Goal: Task Accomplishment & Management: Manage account settings

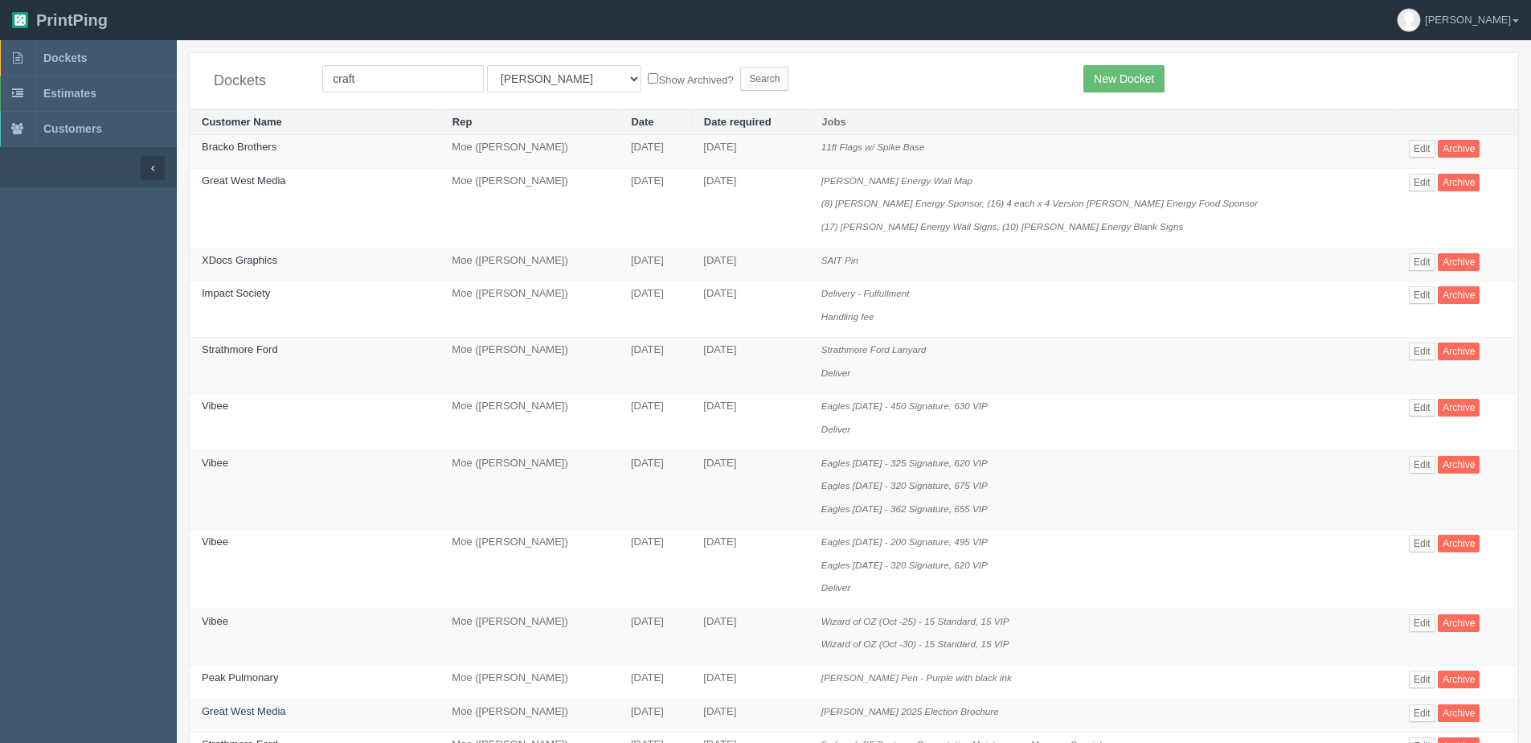
type input "craft"
click at [740, 67] on input "Search" at bounding box center [764, 79] width 48 height 24
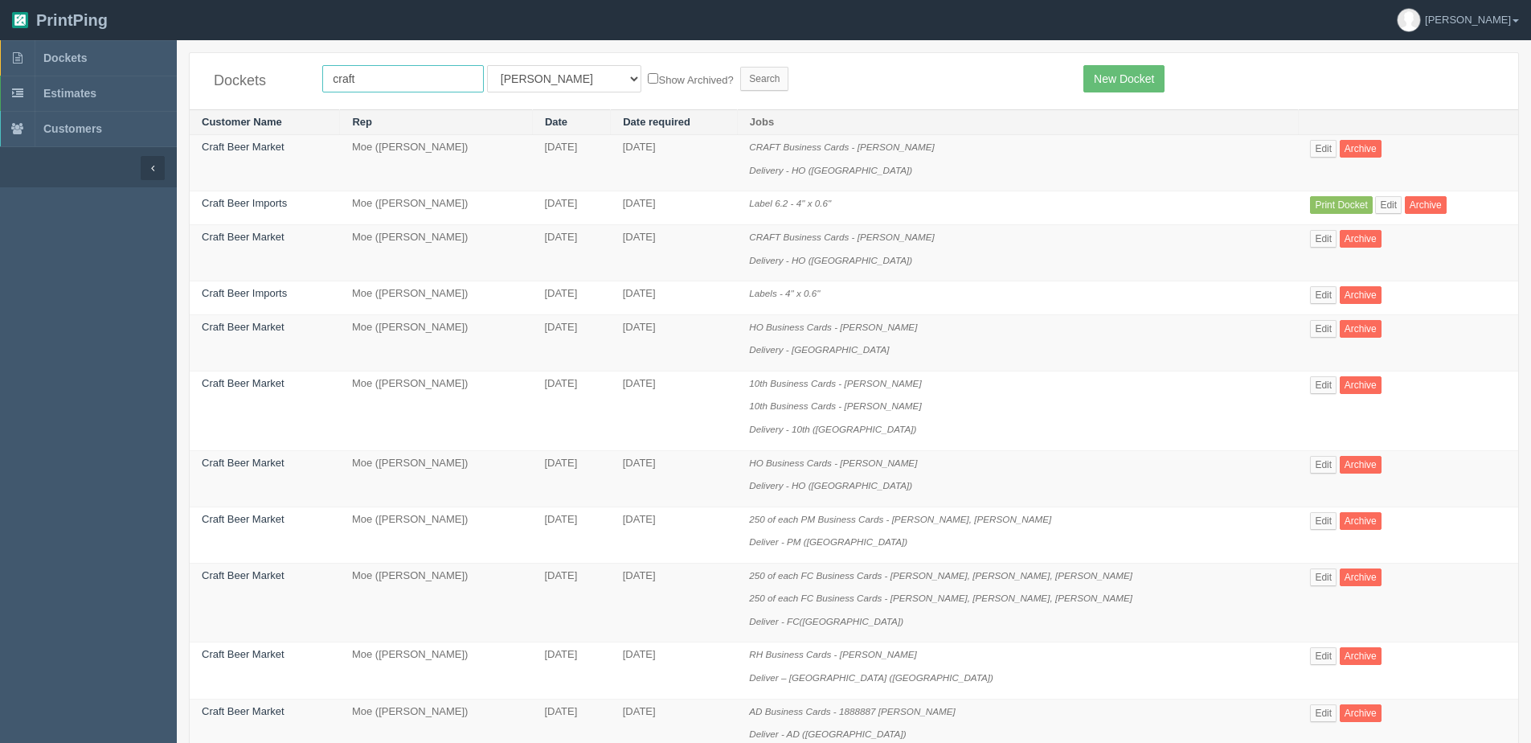
drag, startPoint x: 420, startPoint y: 81, endPoint x: 403, endPoint y: 86, distance: 17.6
click at [420, 81] on input "craft" at bounding box center [403, 78] width 162 height 27
type input "Craft Beer Market"
click at [532, 74] on select "All Users Ali Ali Test 1 Aly Amy Ankit Arif Brandon Dan France Greg Jim Mark Ma…" at bounding box center [564, 78] width 154 height 27
select select "1"
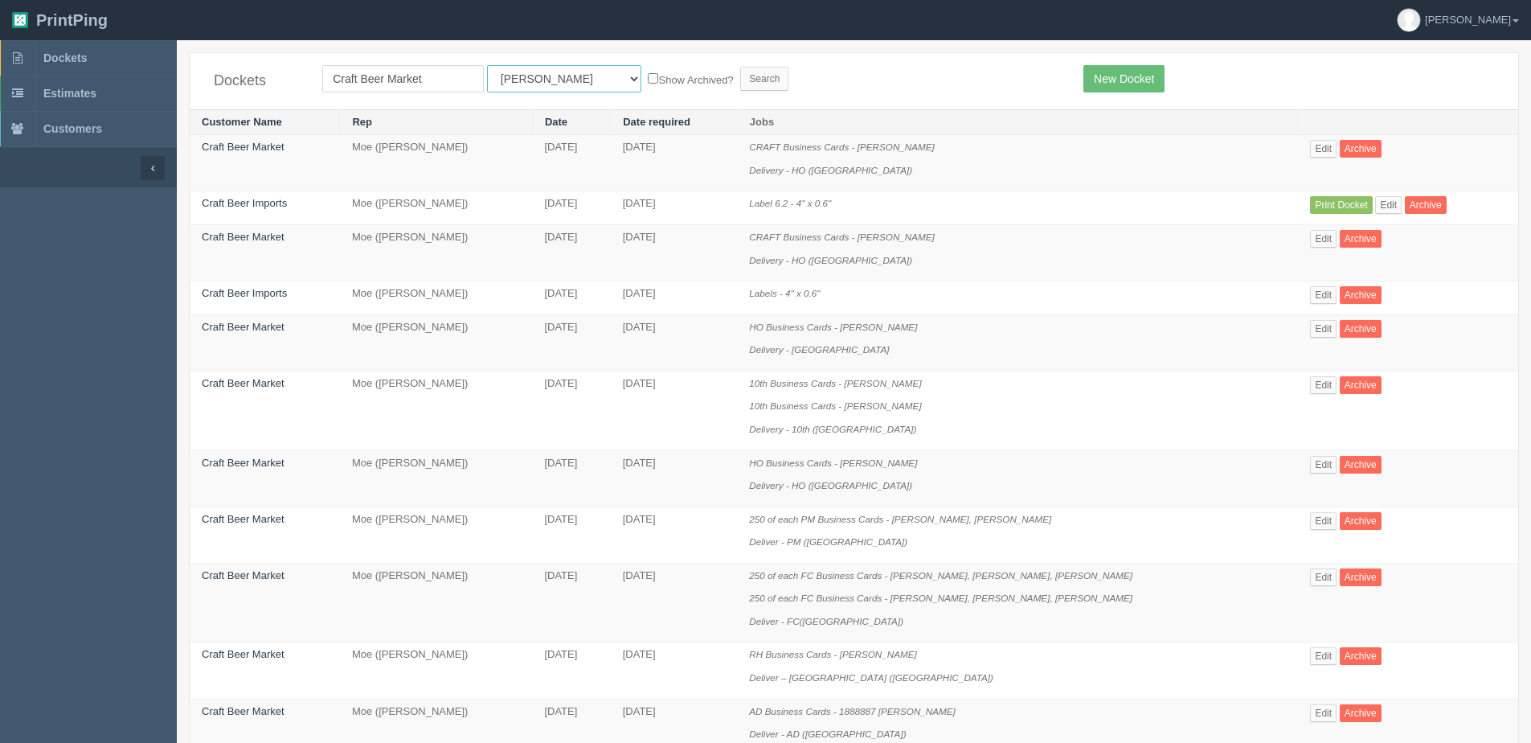
click at [487, 65] on select "All Users Ali Ali Test 1 Aly Amy Ankit Arif Brandon Dan France Greg Jim Mark Ma…" at bounding box center [564, 78] width 154 height 27
click at [648, 85] on label "Show Archived?" at bounding box center [690, 79] width 85 height 18
click at [648, 84] on input "Show Archived?" at bounding box center [653, 78] width 10 height 10
checkbox input "true"
click at [740, 84] on input "Search" at bounding box center [764, 79] width 48 height 24
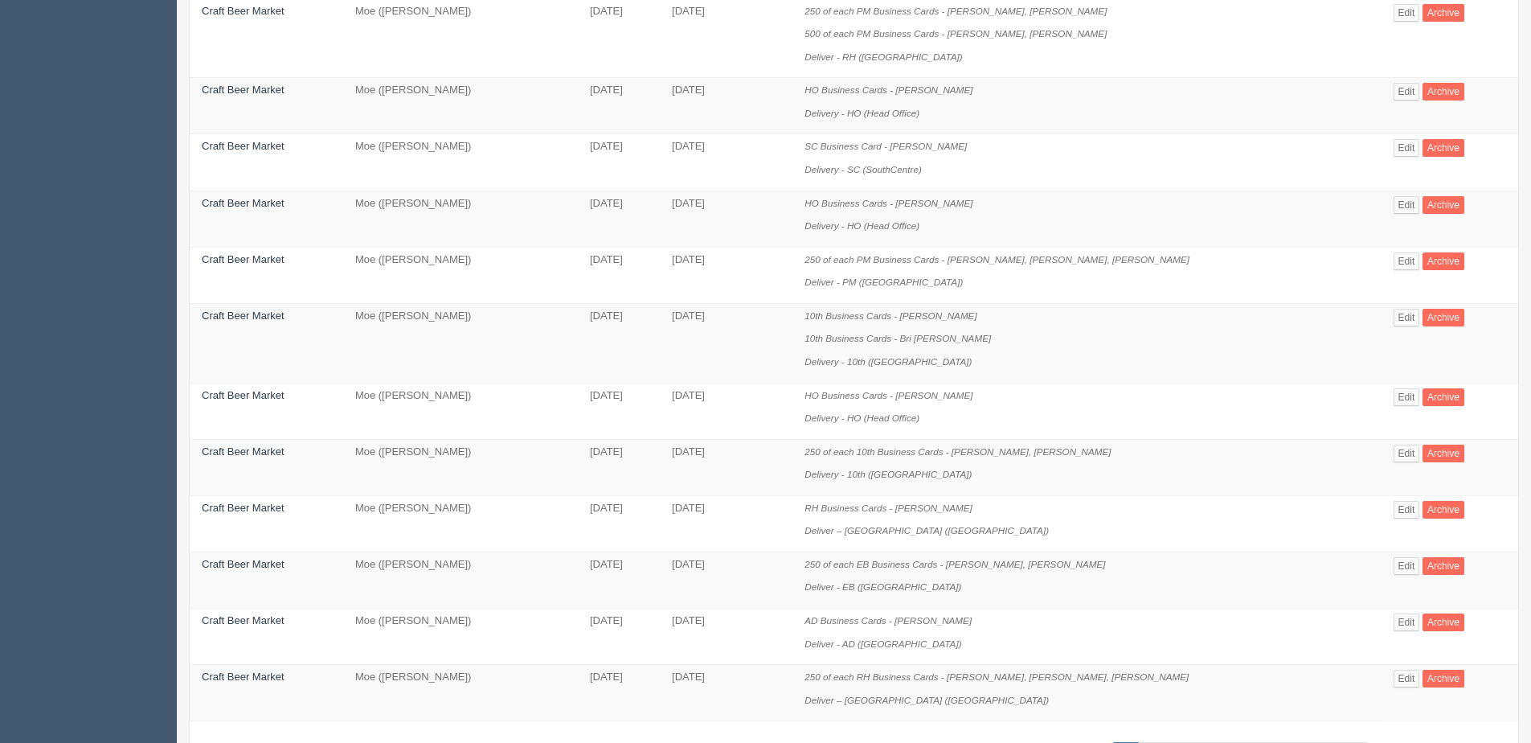
scroll to position [964, 0]
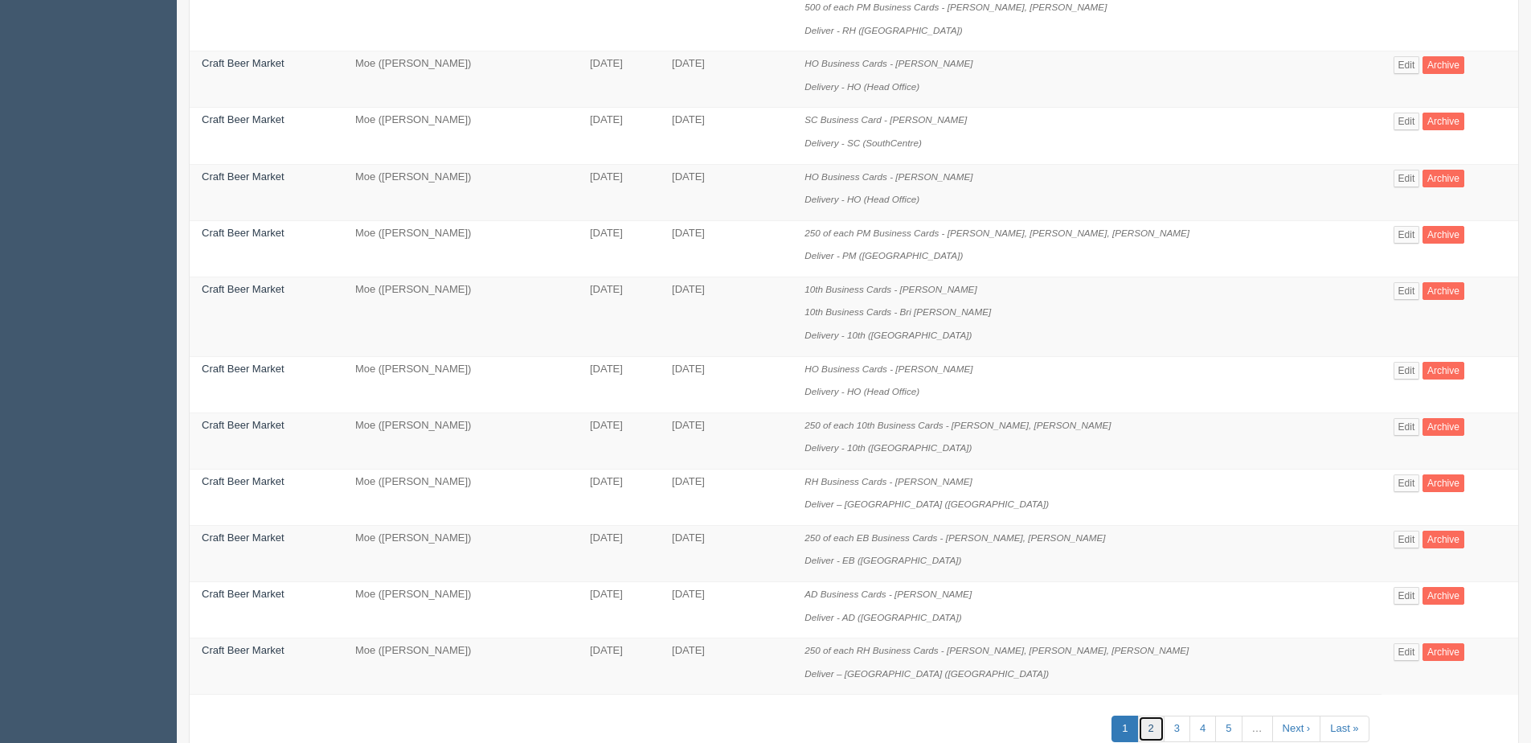
click at [1141, 730] on link "2" at bounding box center [1151, 728] width 27 height 27
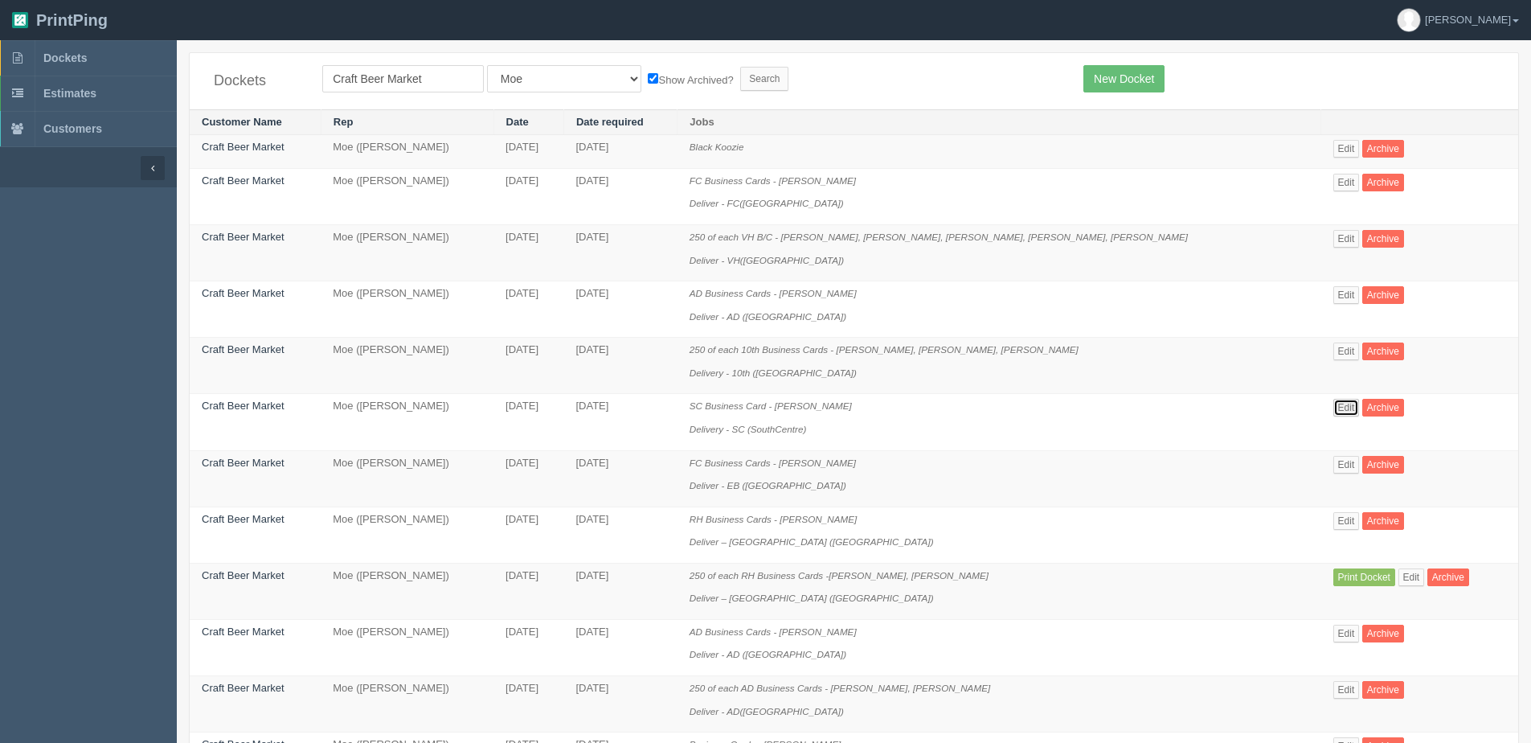
click at [1333, 407] on link "Edit" at bounding box center [1346, 408] width 27 height 18
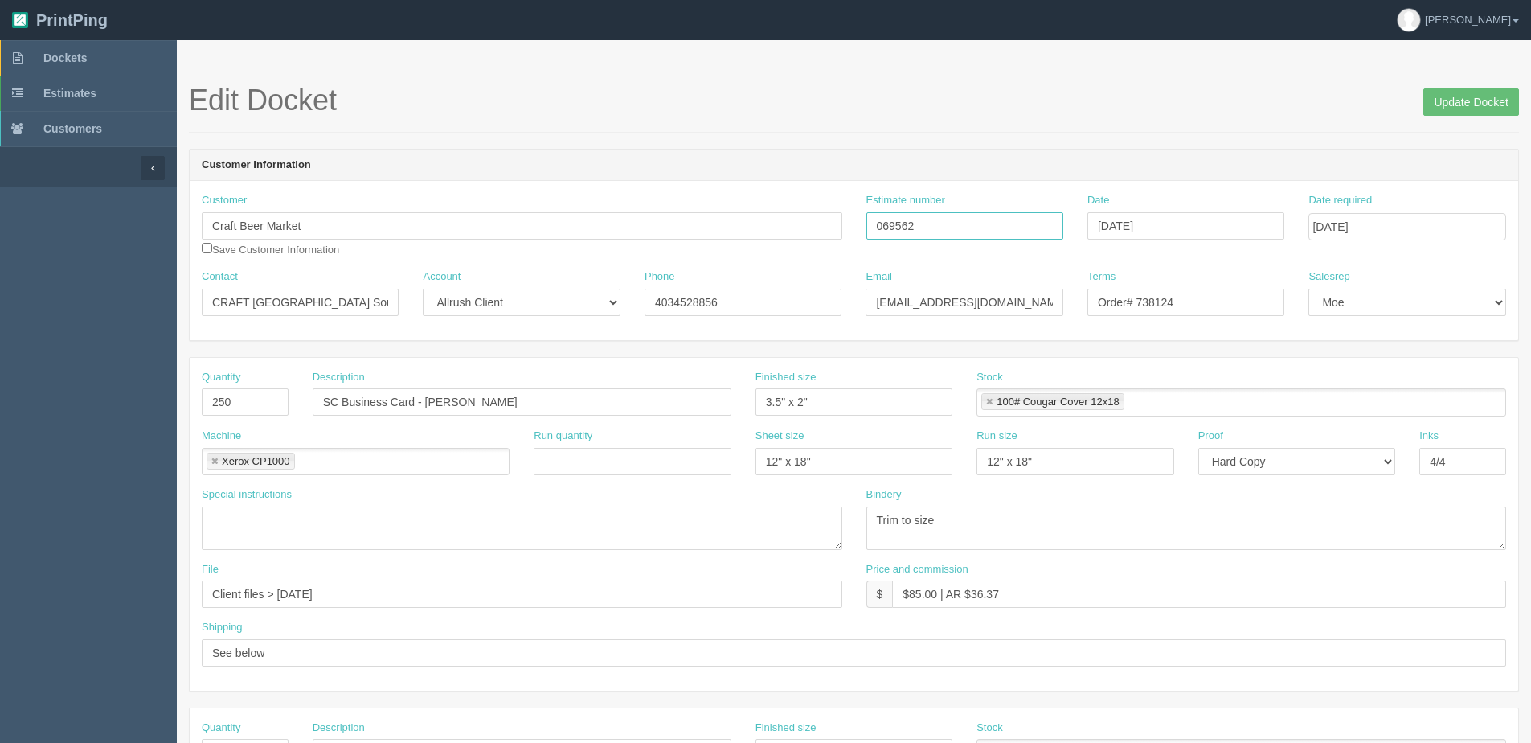
drag, startPoint x: 935, startPoint y: 226, endPoint x: 661, endPoint y: 226, distance: 274.1
click at [661, 226] on div "Customer Craft Beer Market Save Customer Information Estimate number 069562 Dat…" at bounding box center [854, 231] width 1328 height 76
click at [1485, 90] on input "Update Docket" at bounding box center [1471, 101] width 96 height 27
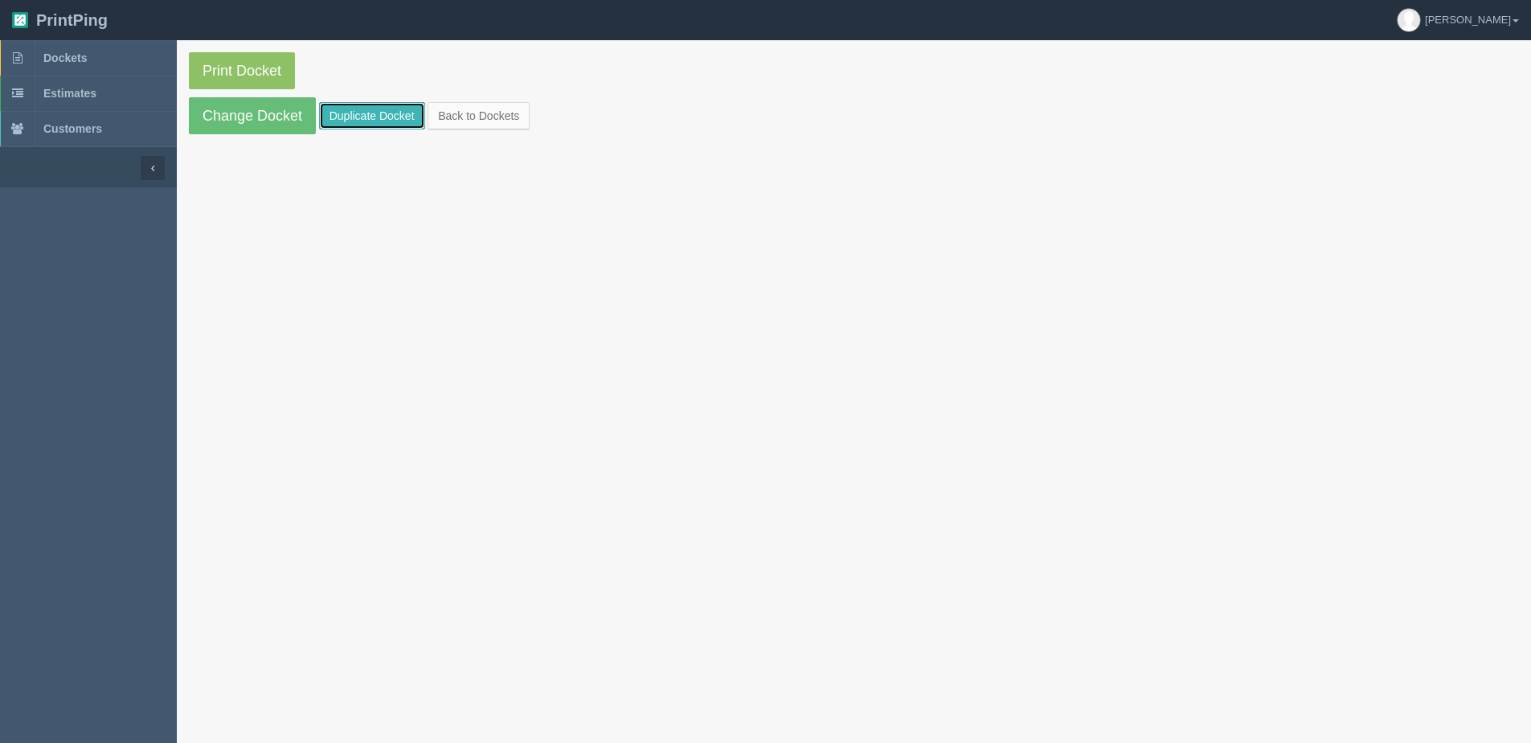
click at [351, 113] on link "Duplicate Docket" at bounding box center [372, 115] width 106 height 27
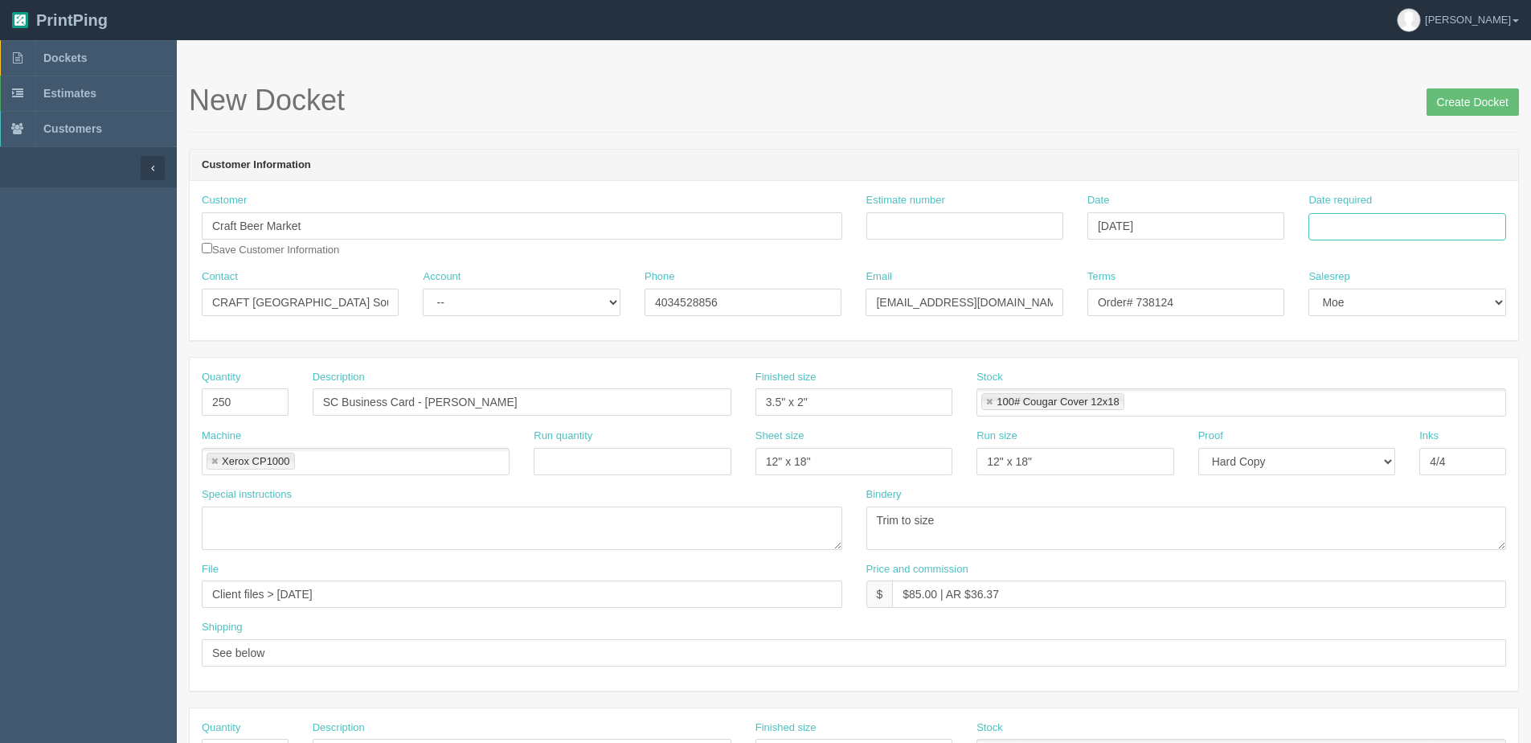
click at [1381, 223] on input "Date required" at bounding box center [1406, 226] width 197 height 27
click at [1353, 459] on th "Today" at bounding box center [1386, 449] width 149 height 23
click at [1343, 333] on td "6" at bounding box center [1345, 334] width 23 height 23
type input "October 6, 2025"
click at [897, 232] on input "Estimate number" at bounding box center [964, 225] width 197 height 27
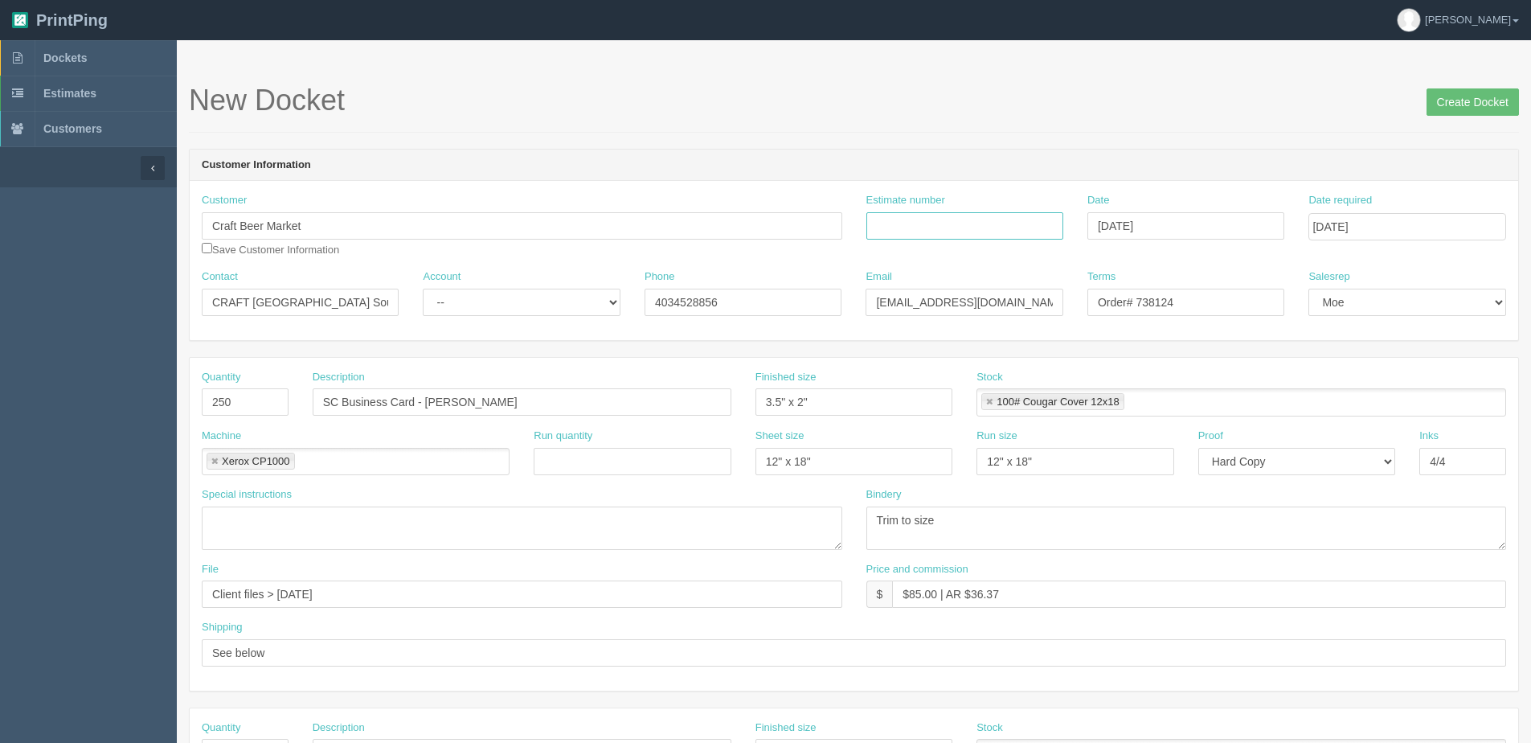
paste input "069562"
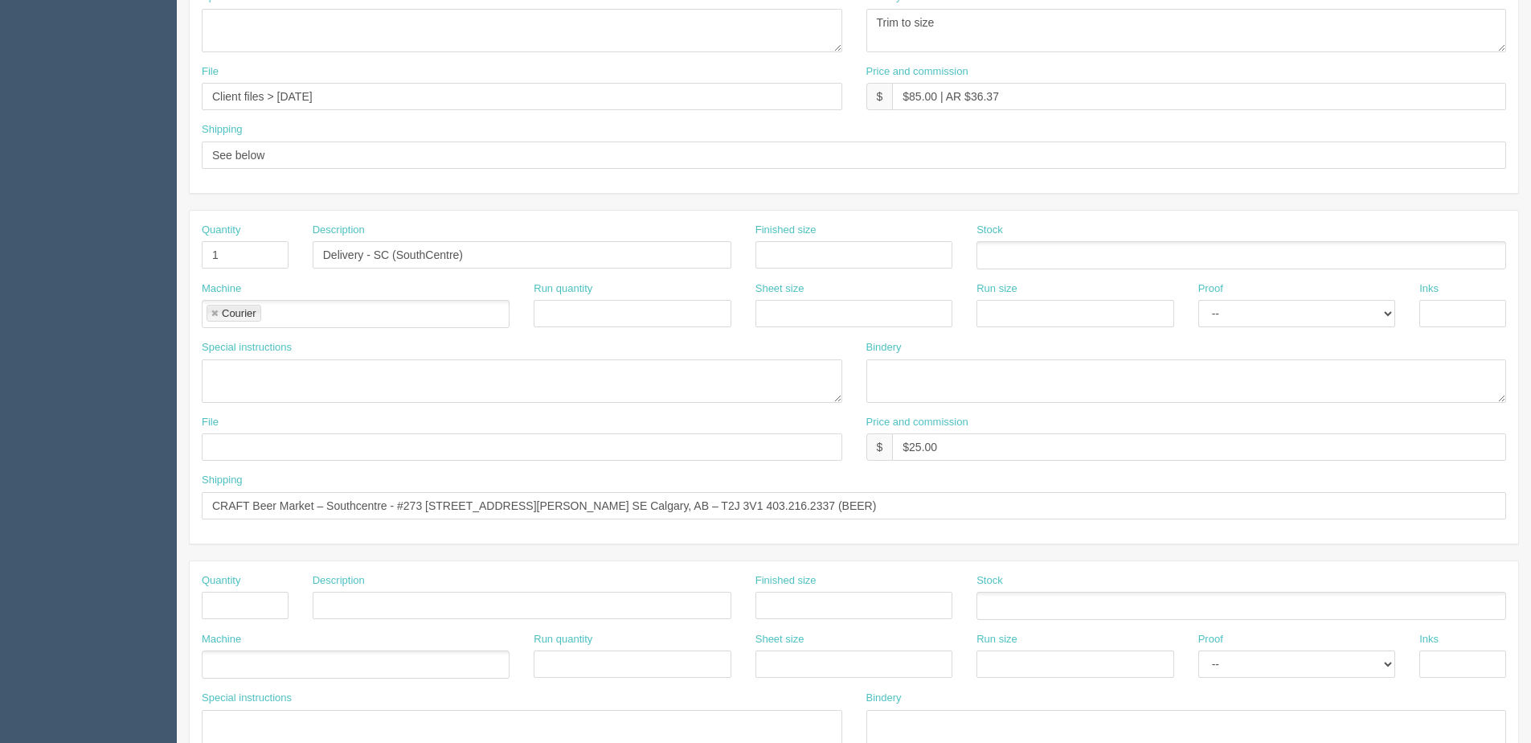
scroll to position [321, 0]
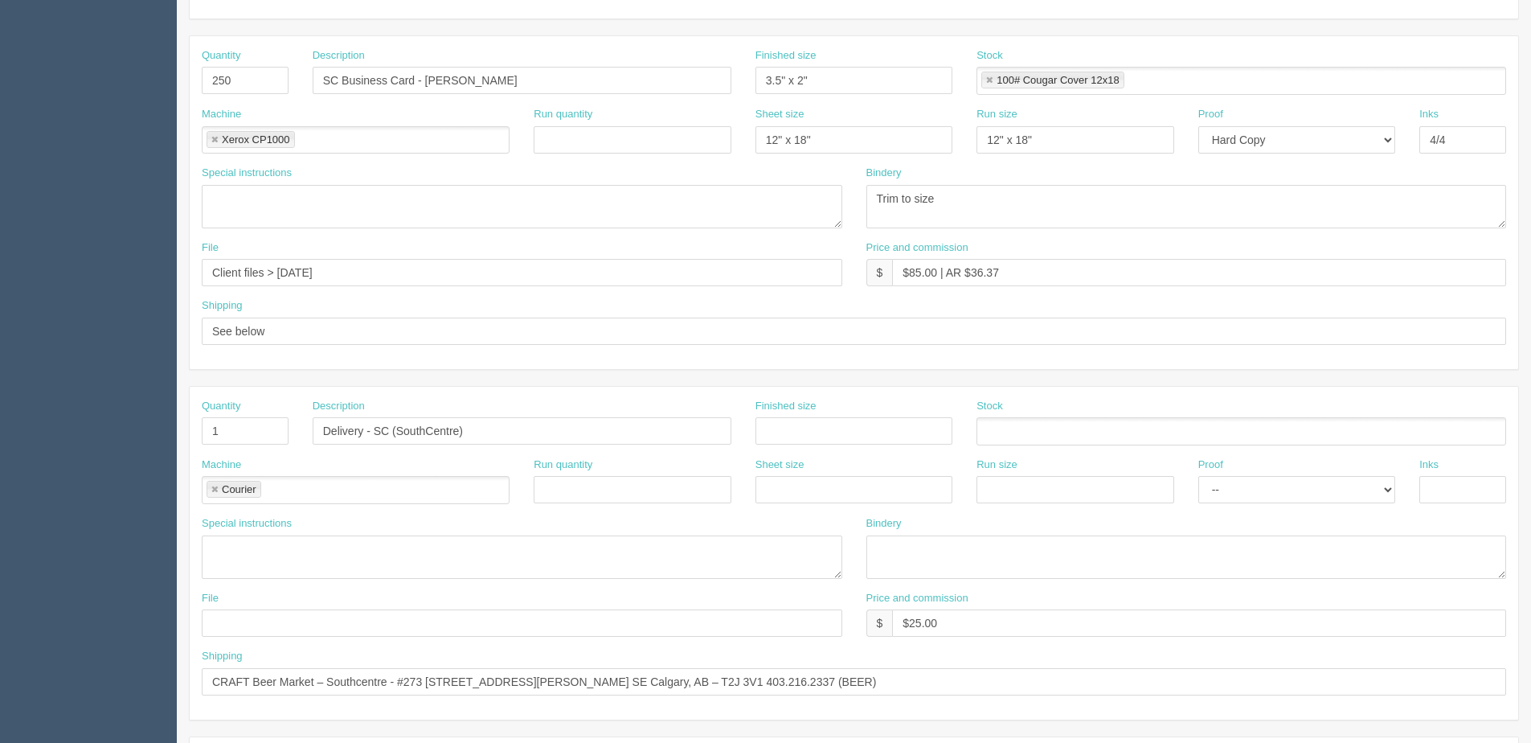
type input "069562"
drag, startPoint x: 238, startPoint y: 77, endPoint x: -18, endPoint y: 77, distance: 256.4
click at [0, 77] on html "PrintPing Dan Edit account ( dan@allrush.ca ) Logout Dockets Estimates Customers" at bounding box center [765, 408] width 1531 height 1459
type input "500"
click at [320, 80] on input "SC Business Card - Claudia Schultz" at bounding box center [522, 80] width 419 height 27
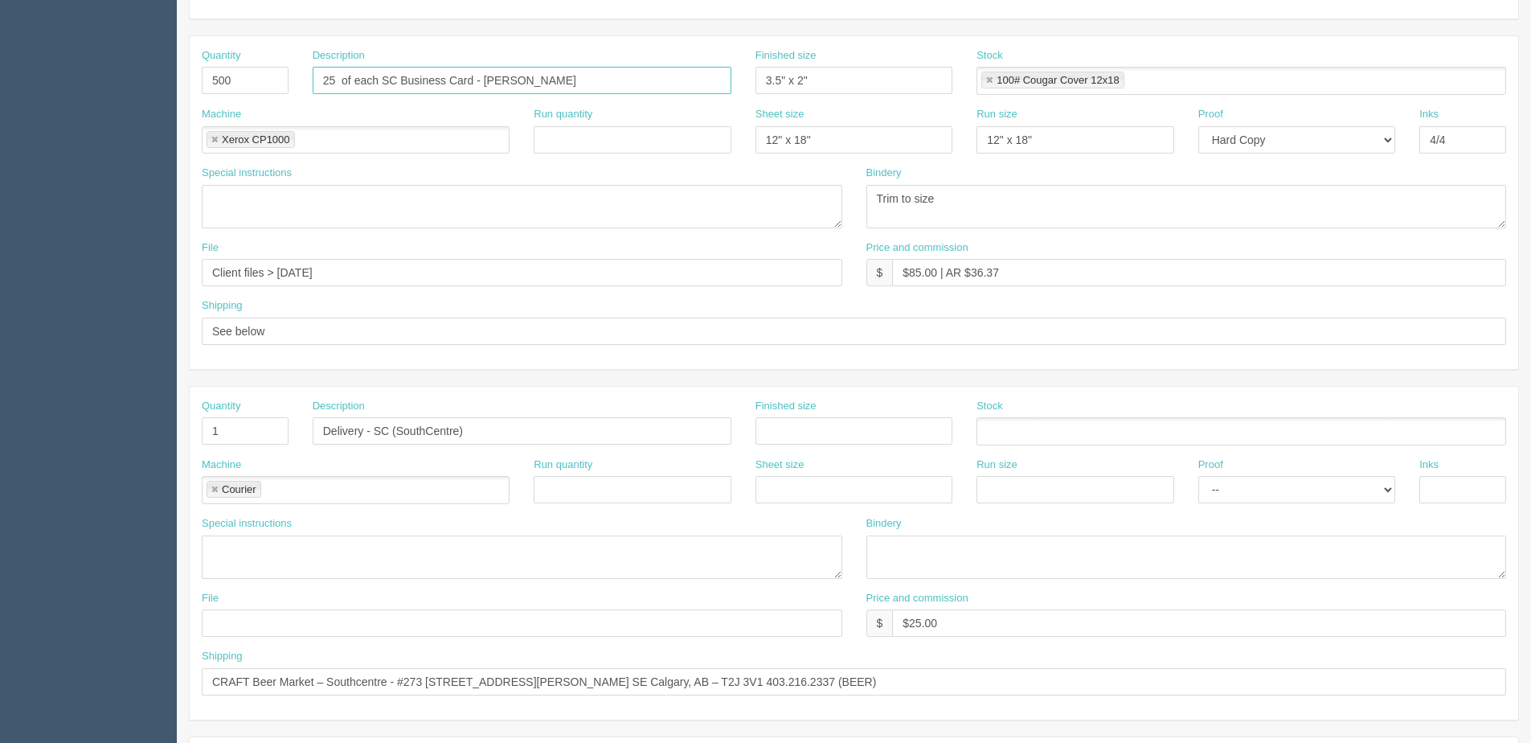
click at [333, 78] on input "25 of each SC Business Card - Claudia Schultz" at bounding box center [522, 80] width 419 height 27
click at [627, 75] on input "2500 of each SC Business Card - Claudia Schultz" at bounding box center [522, 80] width 419 height 27
paste input "Rylee Goddu"
type input "2500 of each SC Business Card - Claudia Schultz, Rylee Goddu"
drag, startPoint x: 911, startPoint y: 275, endPoint x: 935, endPoint y: 275, distance: 24.1
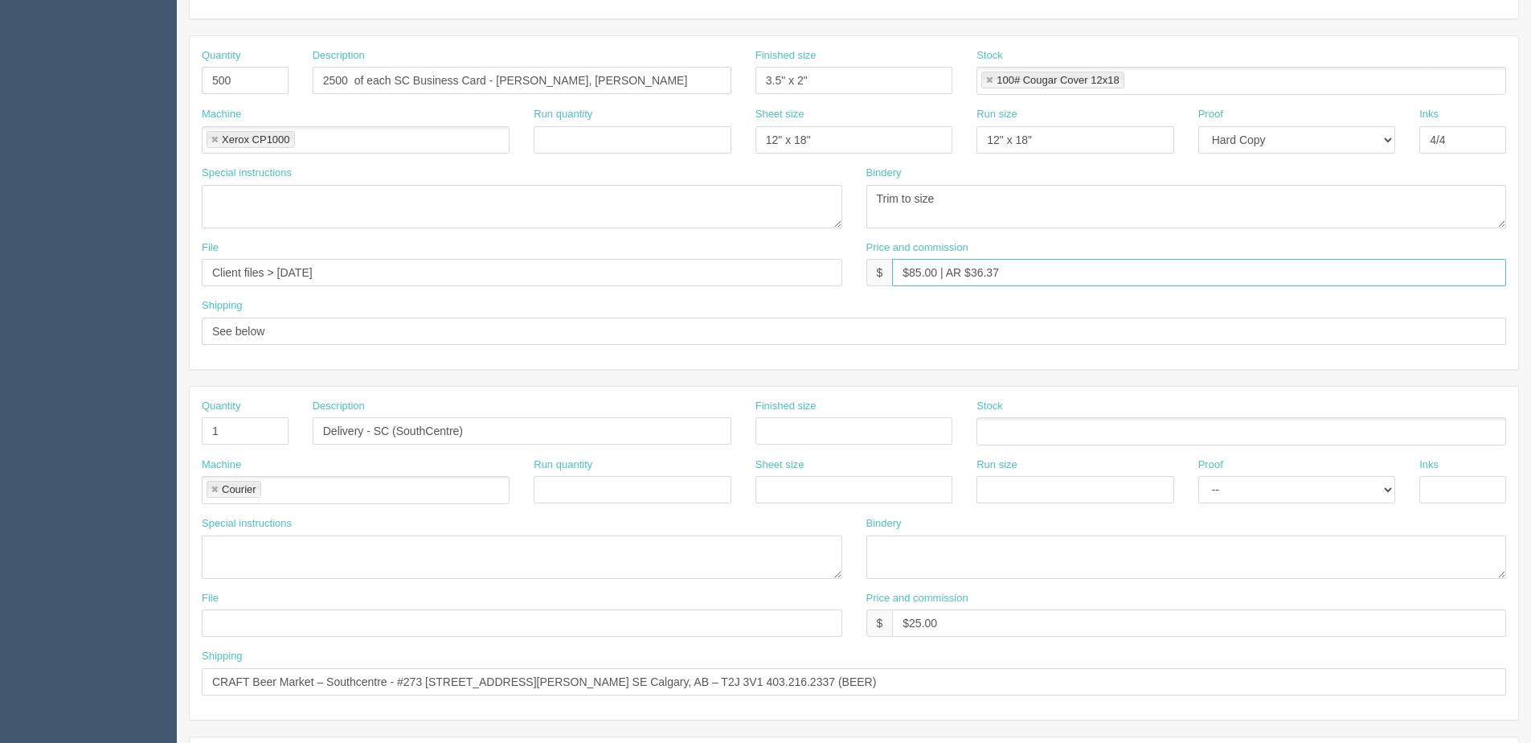
click at [935, 275] on input "$85.00 | AR $36.37" at bounding box center [1199, 272] width 614 height 27
type input "$170.00 | AR $36.37"
drag, startPoint x: 341, startPoint y: 80, endPoint x: 371, endPoint y: 80, distance: 30.5
click at [341, 80] on input "2500 of each SC Business Card - Claudia Schultz, Rylee Goddu" at bounding box center [522, 80] width 419 height 27
type input "250 of each SC Business Card - [PERSON_NAME], [PERSON_NAME]"
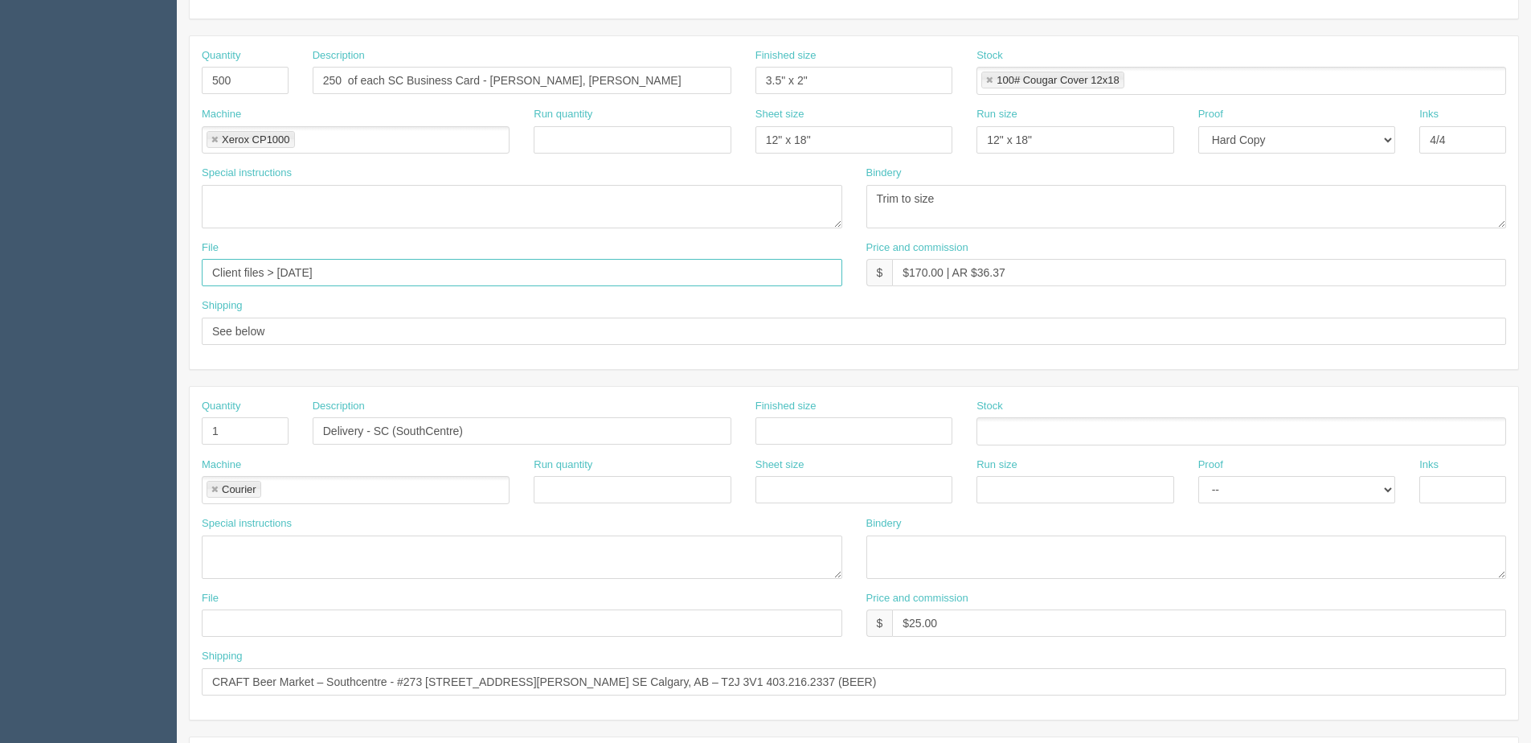
drag, startPoint x: 279, startPoint y: 274, endPoint x: 905, endPoint y: 267, distance: 626.1
click at [905, 267] on div "File Client files > June 2025 Price and commission $ $170.00 | AR $36.37" at bounding box center [854, 269] width 1328 height 59
drag, startPoint x: 344, startPoint y: 274, endPoint x: 392, endPoint y: 256, distance: 51.6
click at [372, 264] on input "Client Files > October 2023" at bounding box center [522, 272] width 641 height 27
type input "Client Files > October 2025"
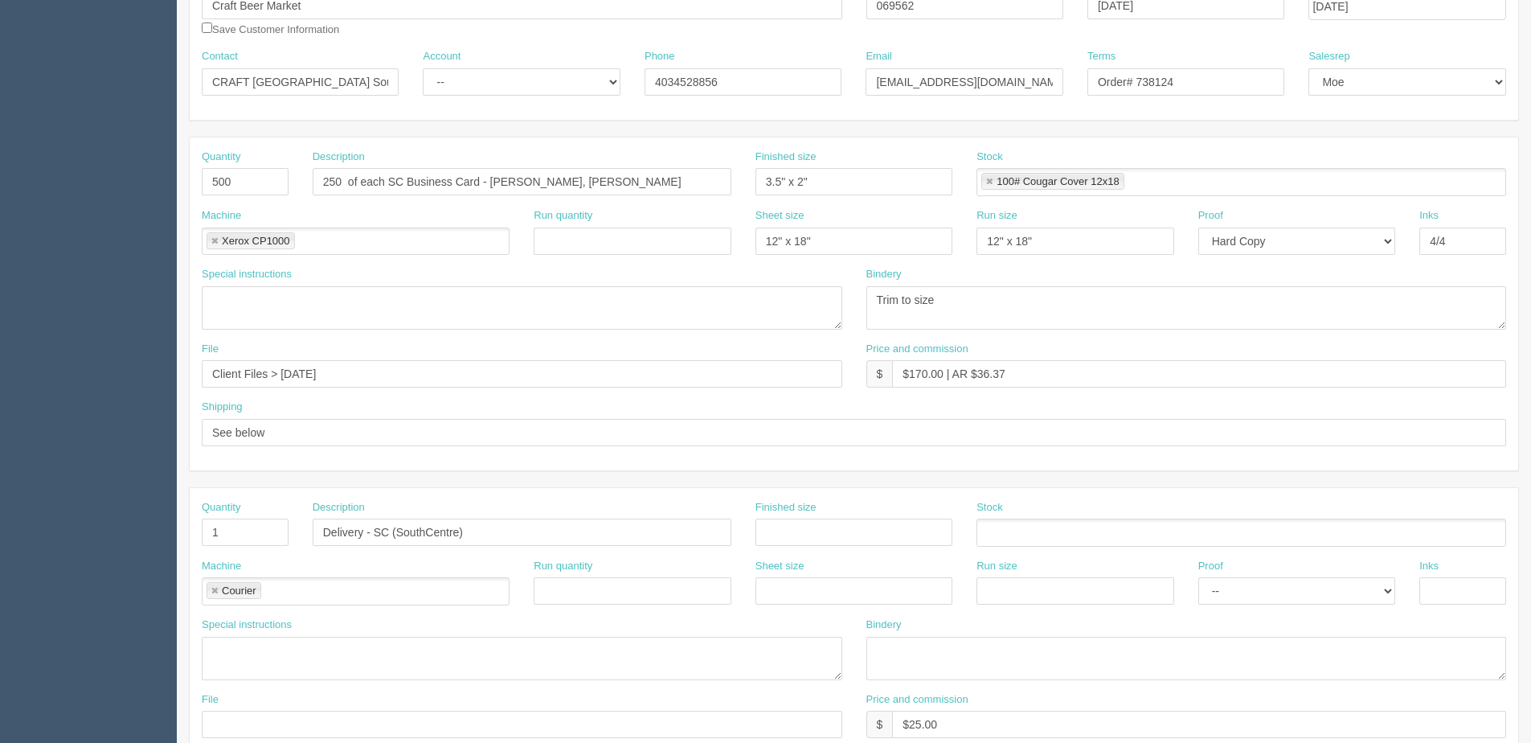
scroll to position [0, 0]
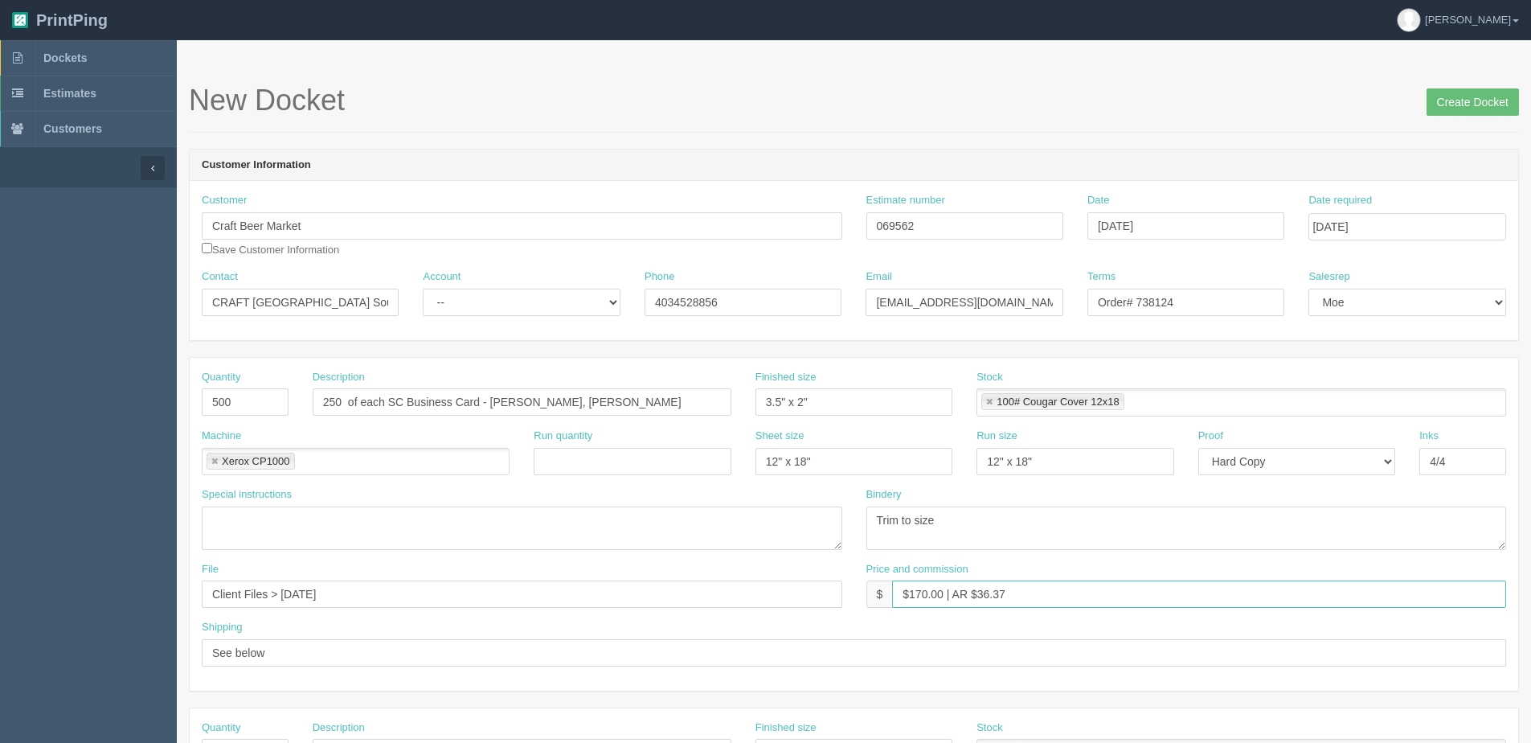
drag, startPoint x: 975, startPoint y: 596, endPoint x: 1289, endPoint y: 549, distance: 317.8
click at [1289, 549] on div "Quantity 500 Description 250 of each SC Business Card - Claudia Schultz, Rylee …" at bounding box center [854, 524] width 1328 height 333
type input "$170.00 | AR $72.74"
drag, startPoint x: 1138, startPoint y: 301, endPoint x: 1500, endPoint y: 270, distance: 362.9
click at [1472, 270] on div "Contact CRAFT Calgary Southcentre Account -- Existing Client Allrush Client Rep…" at bounding box center [854, 298] width 1328 height 59
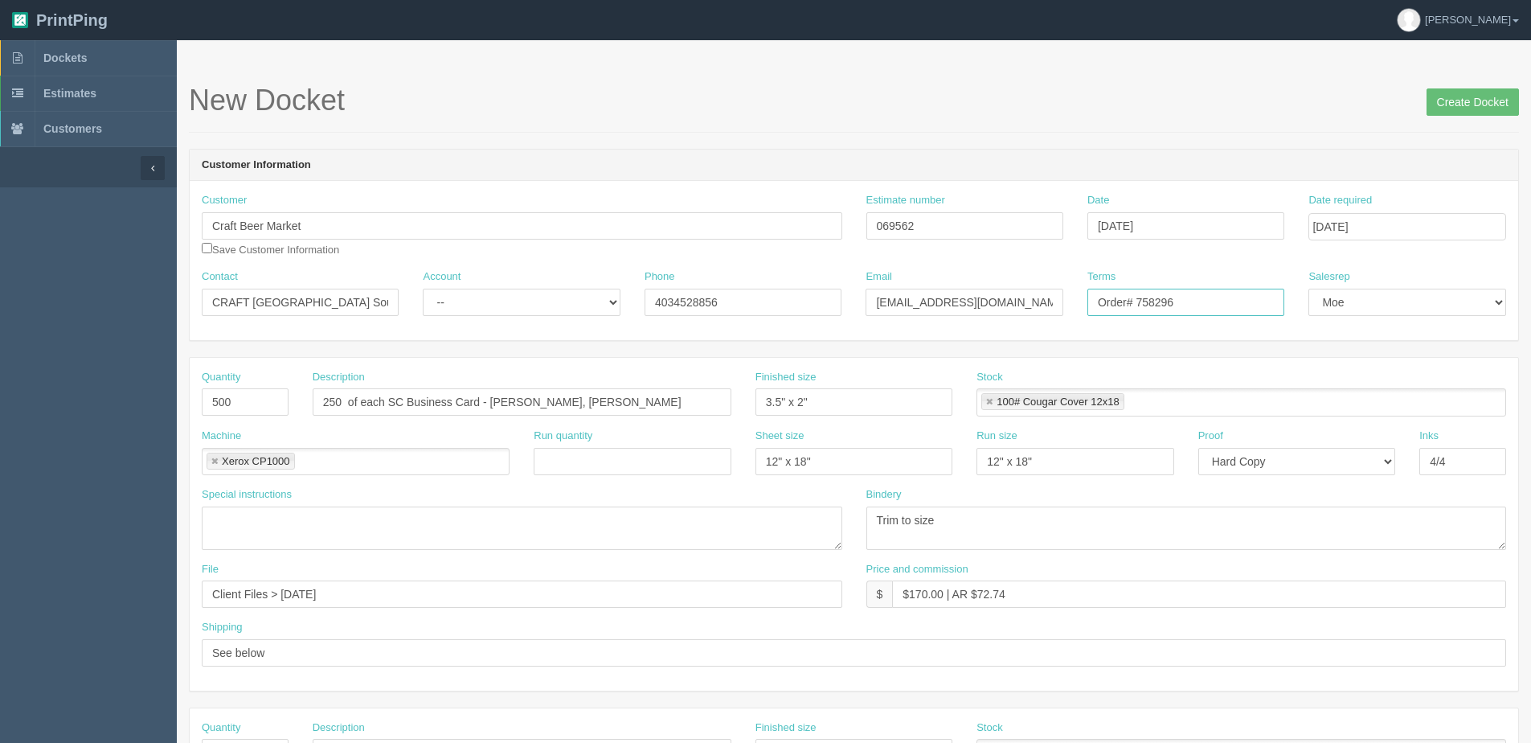
type input "Order# 758296"
click at [498, 304] on select "-- Existing Client Allrush Client Rep Client" at bounding box center [521, 302] width 197 height 27
select select "Allrush Client"
click at [423, 289] on select "-- Existing Client Allrush Client Rep Client" at bounding box center [521, 302] width 197 height 27
click at [1499, 89] on input "Create Docket" at bounding box center [1473, 101] width 92 height 27
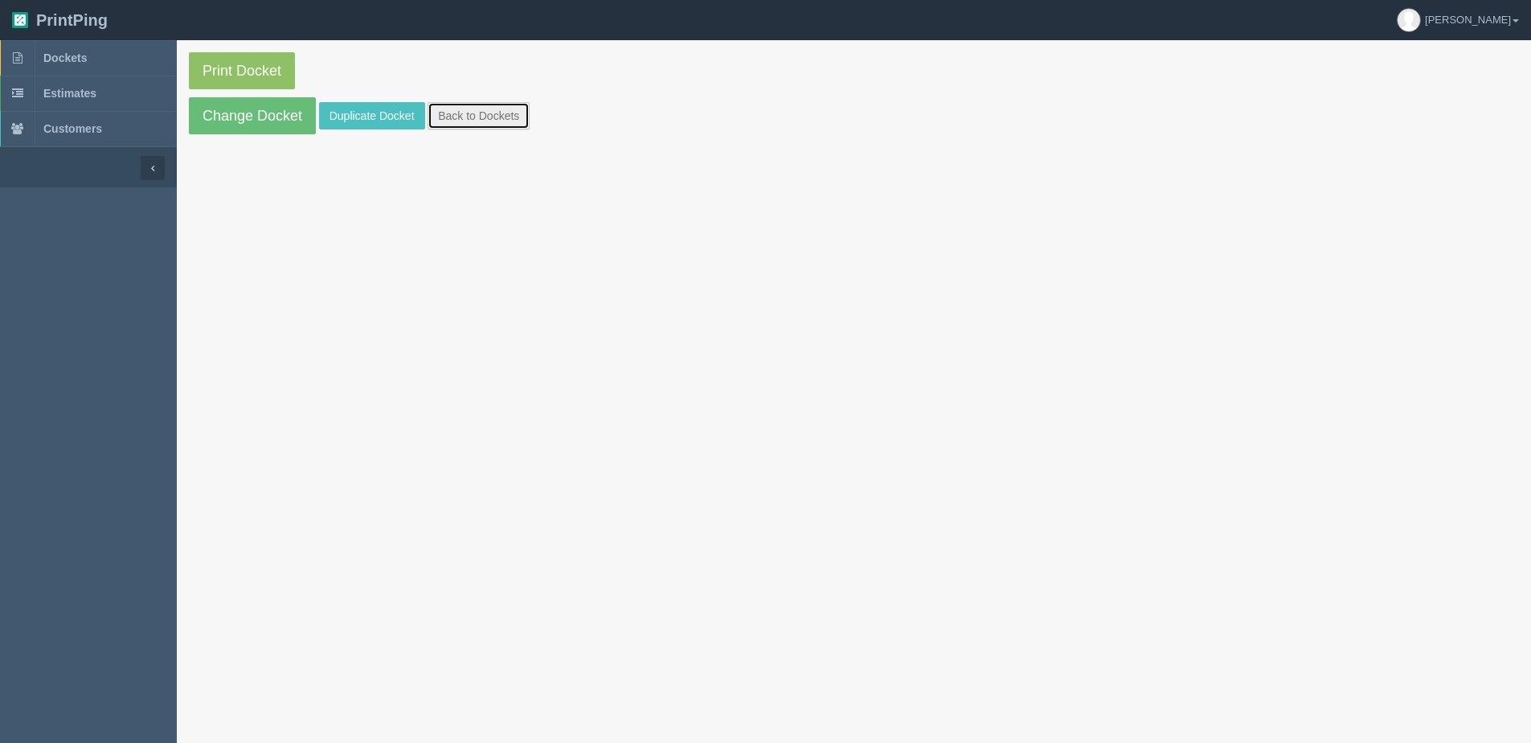
click at [492, 111] on link "Back to Dockets" at bounding box center [479, 115] width 102 height 27
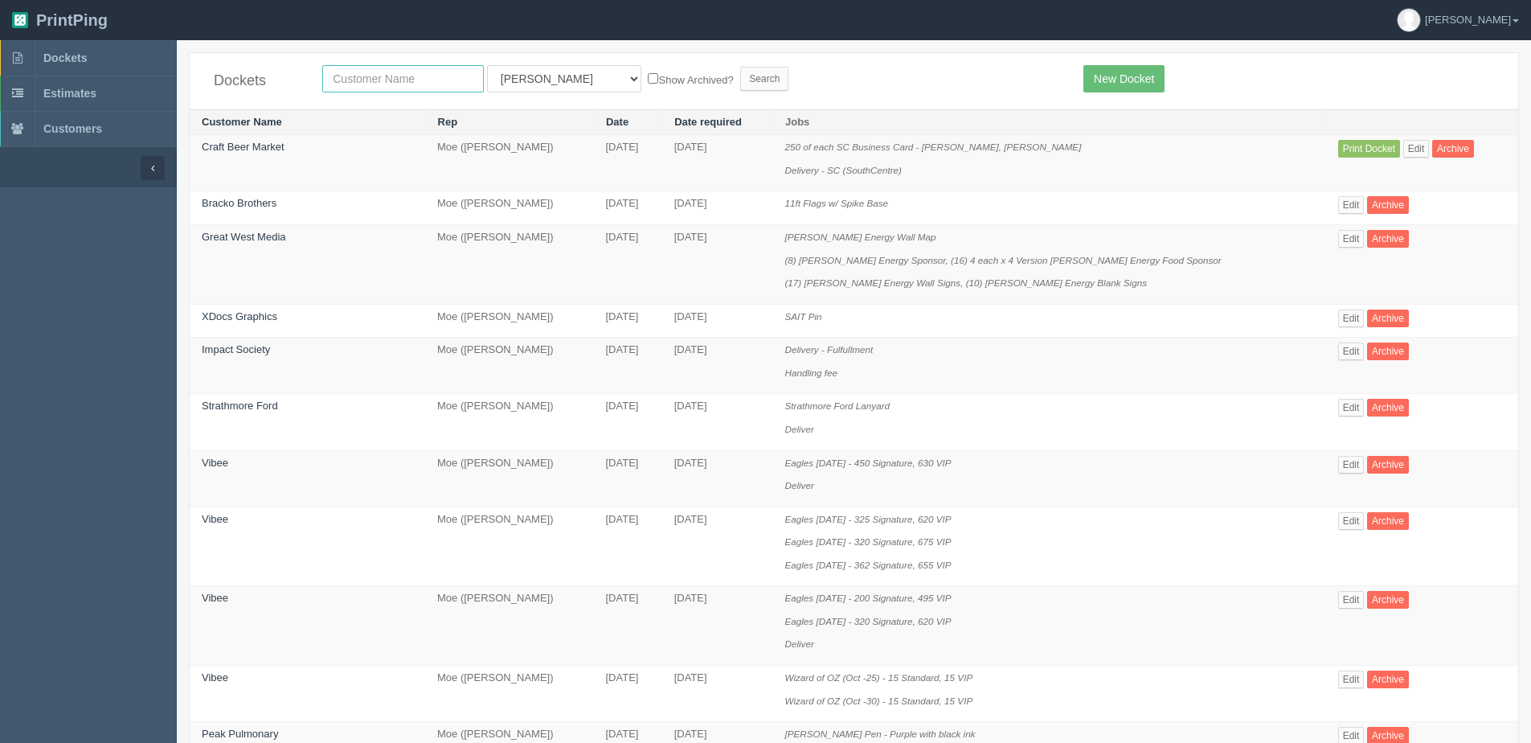
click at [330, 74] on input "text" at bounding box center [403, 78] width 162 height 27
type input "action furnace"
click at [648, 87] on label "Show Archived?" at bounding box center [690, 79] width 85 height 18
click at [648, 84] on input "Show Archived?" at bounding box center [653, 78] width 10 height 10
checkbox input "true"
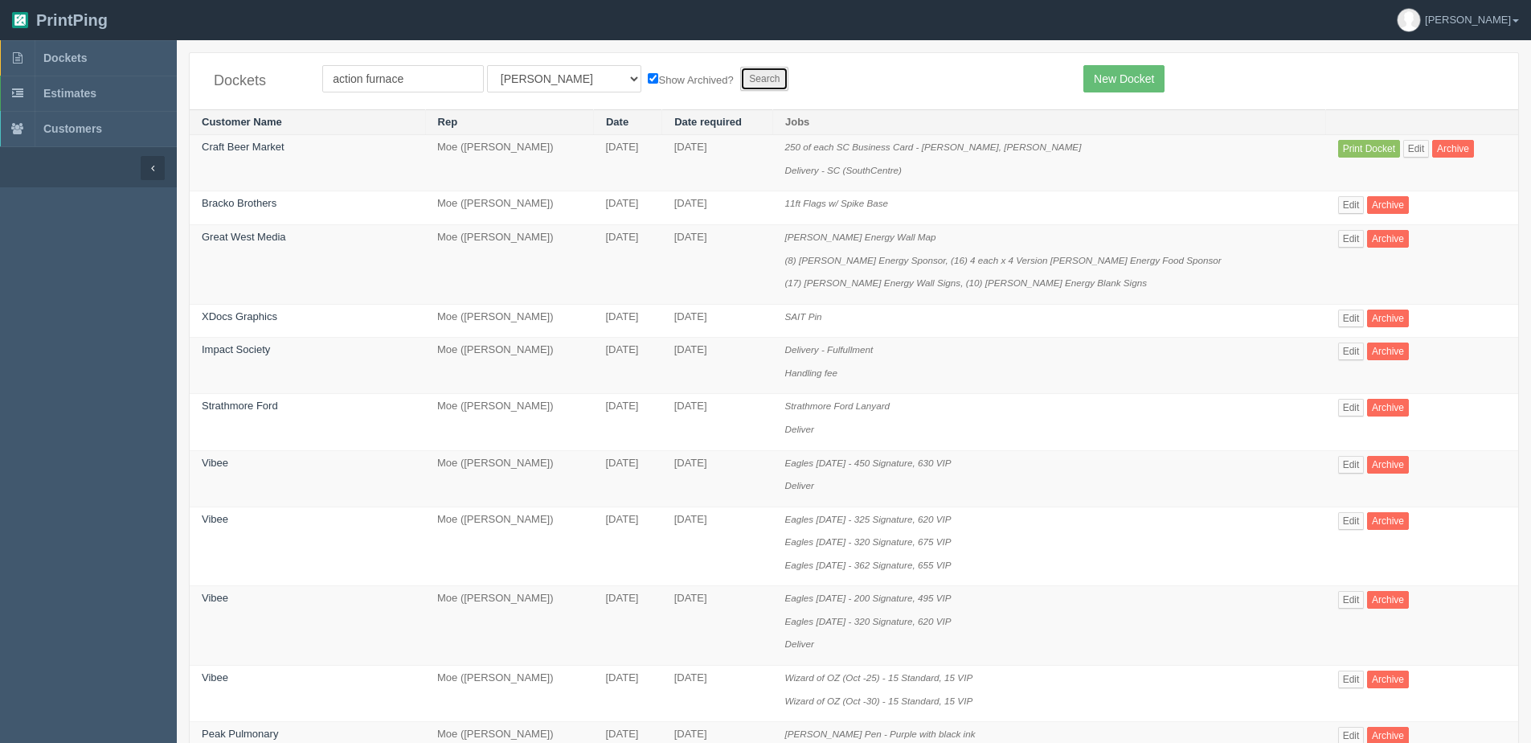
drag, startPoint x: 702, startPoint y: 80, endPoint x: 694, endPoint y: 84, distance: 9.0
click at [740, 80] on input "Search" at bounding box center [764, 79] width 48 height 24
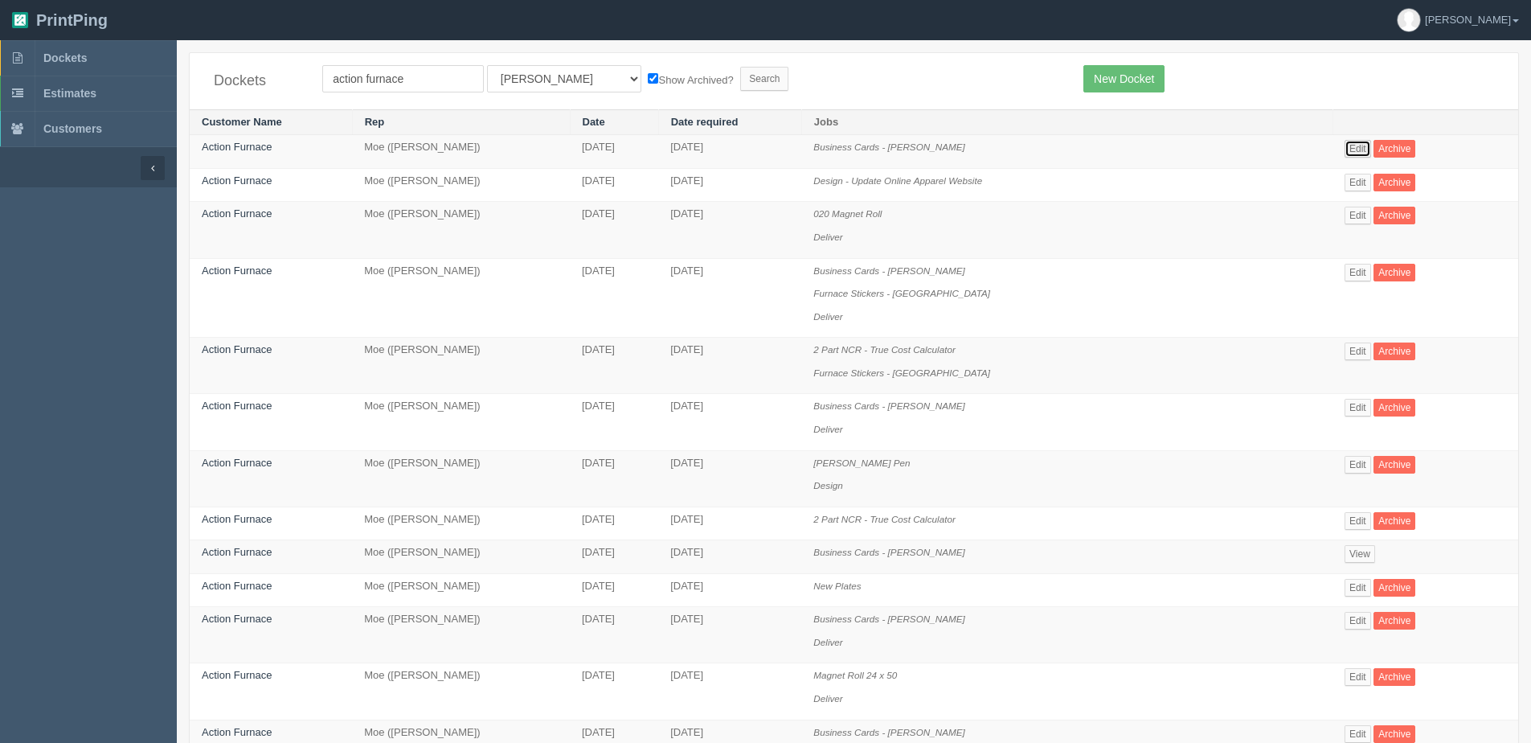
click at [1360, 154] on link "Edit" at bounding box center [1358, 149] width 27 height 18
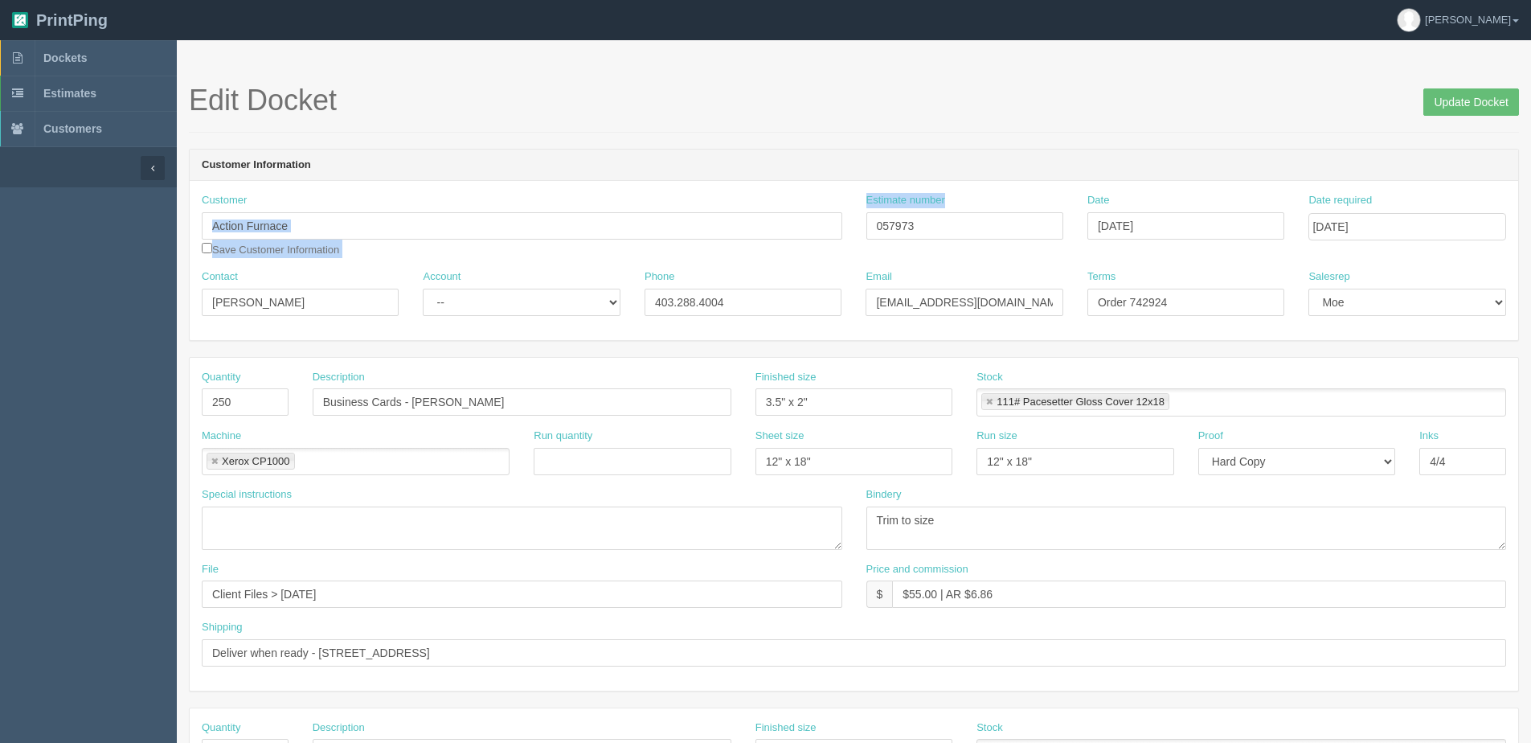
drag, startPoint x: 923, startPoint y: 210, endPoint x: 815, endPoint y: 210, distance: 107.7
click at [815, 210] on div "Customer Action Furnace Save Customer Information Estimate number 057973 Date S…" at bounding box center [854, 231] width 1328 height 76
drag, startPoint x: 815, startPoint y: 210, endPoint x: 920, endPoint y: 224, distance: 106.3
click at [920, 224] on input "057973" at bounding box center [964, 225] width 197 height 27
drag, startPoint x: 865, startPoint y: 224, endPoint x: 834, endPoint y: 224, distance: 30.5
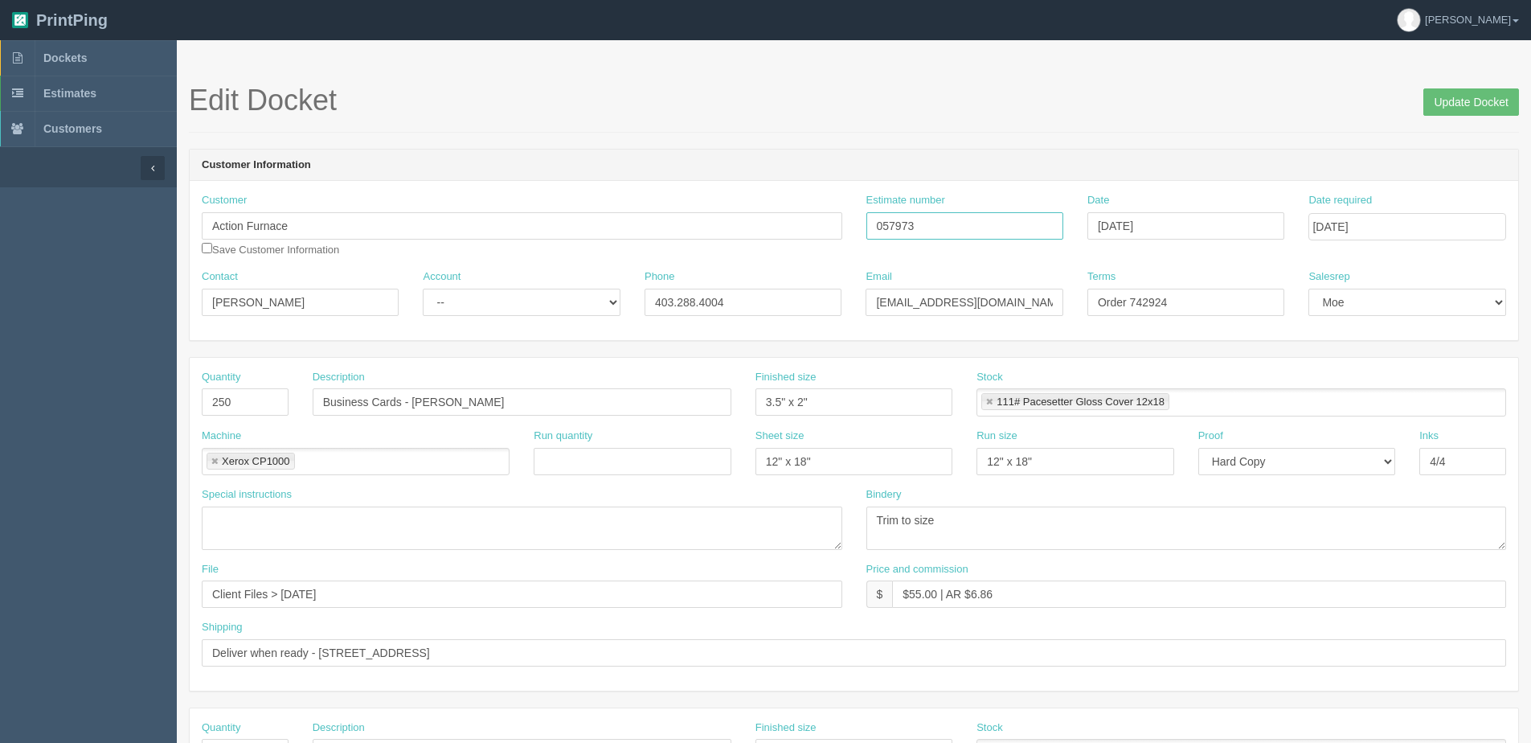
click at [834, 224] on div "Customer Action Furnace Save Customer Information Estimate number 057973 Date S…" at bounding box center [854, 231] width 1328 height 76
drag, startPoint x: 1464, startPoint y: 111, endPoint x: 1432, endPoint y: 112, distance: 32.2
click at [1464, 111] on input "Update Docket" at bounding box center [1471, 101] width 96 height 27
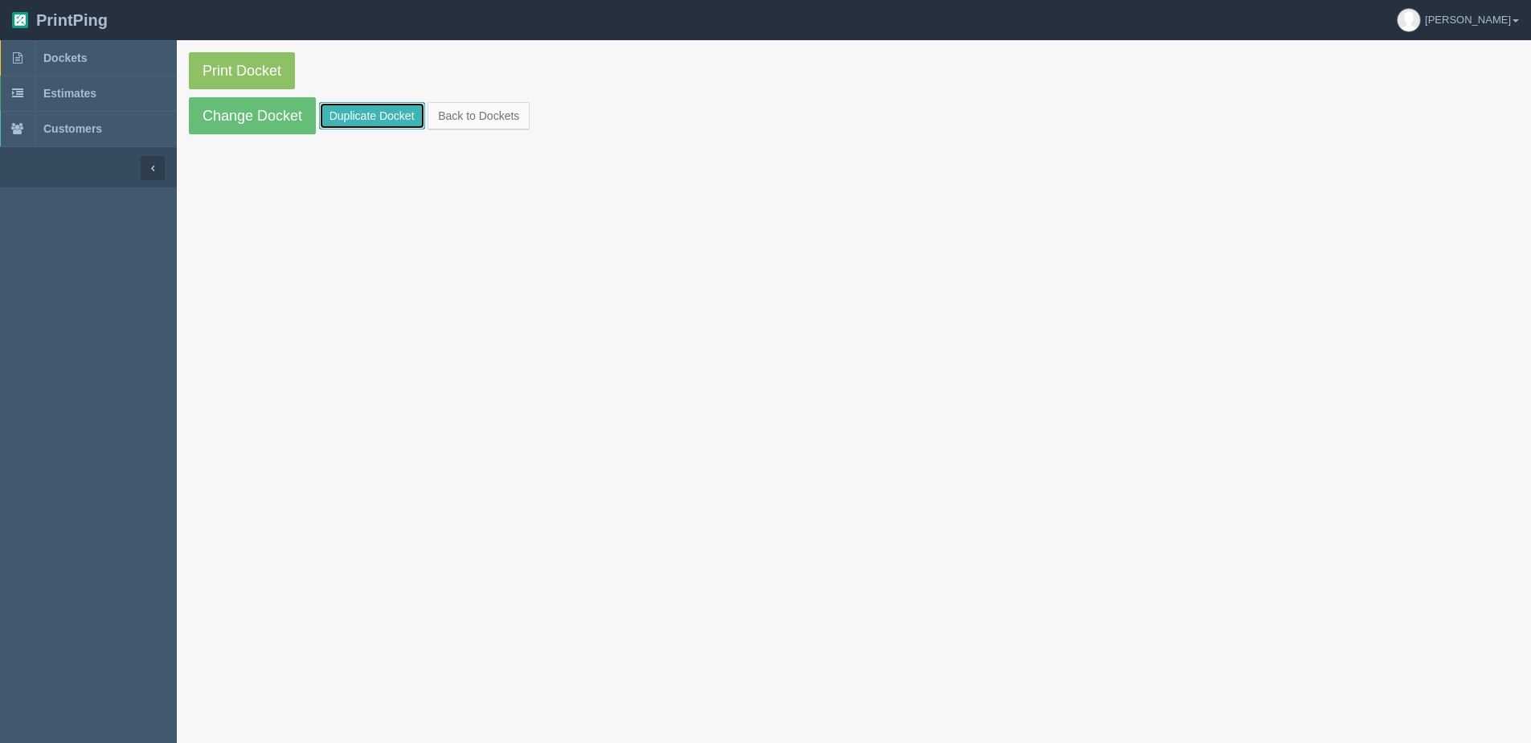
click at [367, 119] on link "Duplicate Docket" at bounding box center [372, 115] width 106 height 27
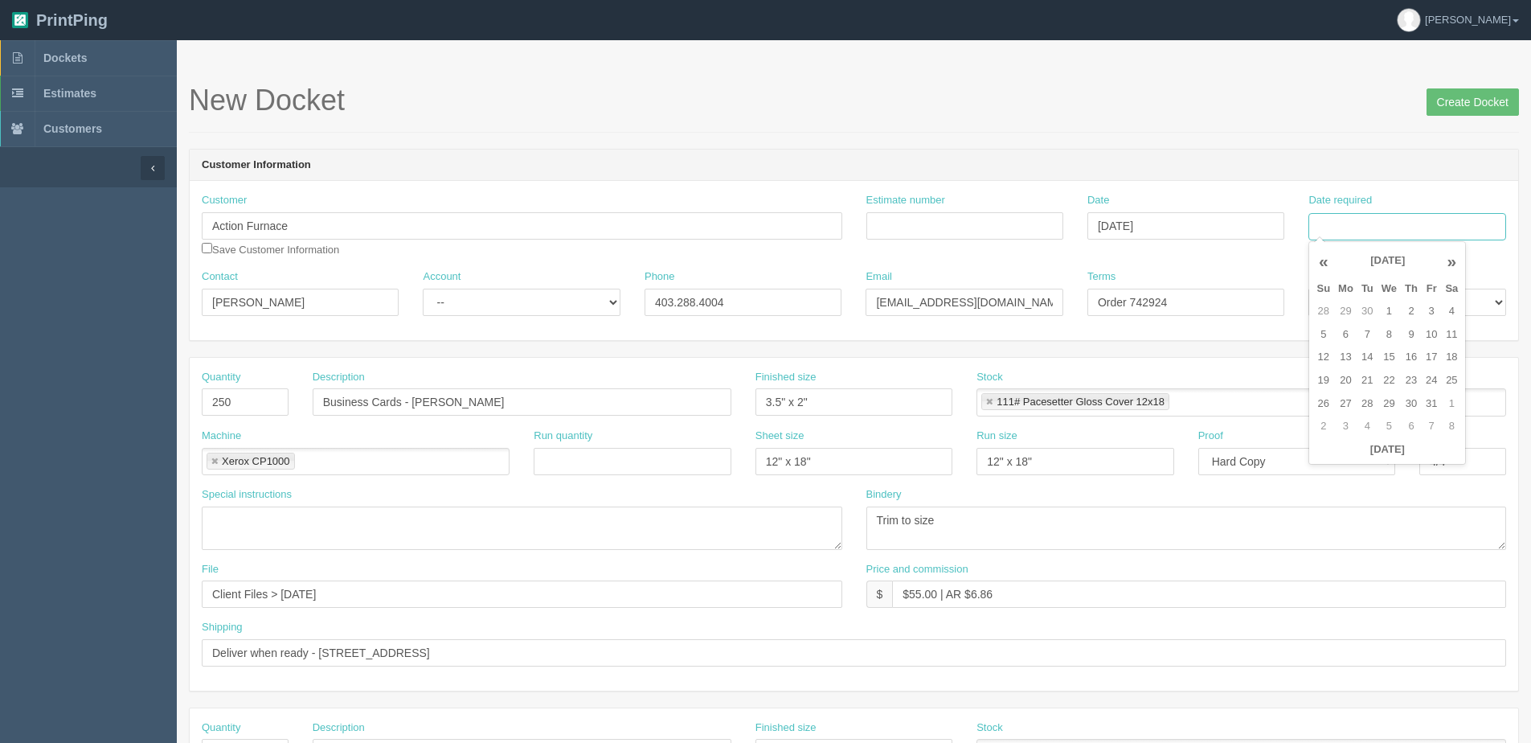
click at [1458, 229] on input "Date required" at bounding box center [1406, 226] width 197 height 27
click at [1338, 461] on div "« [DATE] » Su Mo Tu We Th Fr Sa 28 29 30 1 2 3 4 5 6 7 8 9 10 11 12 13 14 15 16…" at bounding box center [1387, 353] width 158 height 224
click at [1341, 334] on td "6" at bounding box center [1345, 334] width 23 height 23
type input "October 6, 2025"
drag, startPoint x: 1127, startPoint y: 303, endPoint x: 1457, endPoint y: 257, distance: 333.5
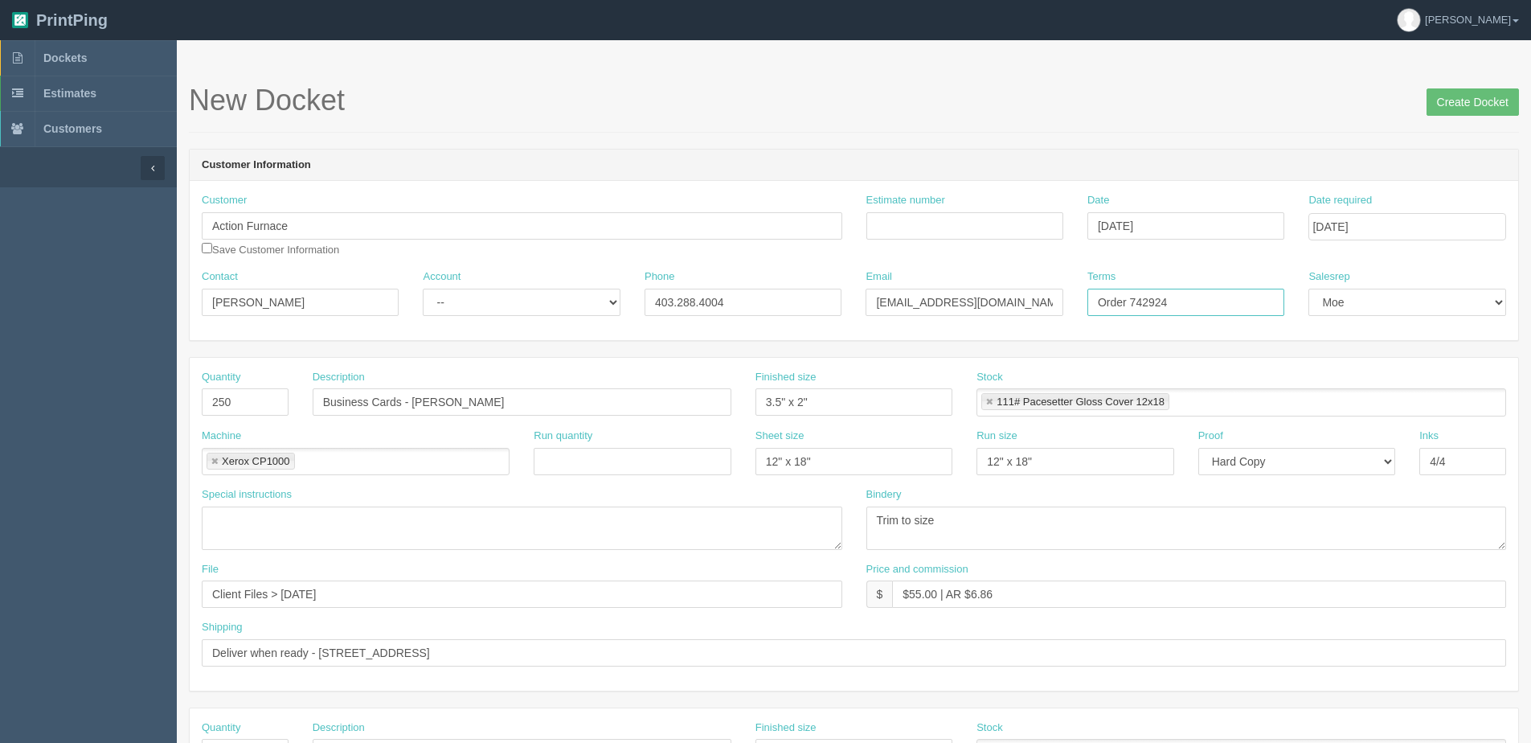
click at [1455, 257] on div "Customer Action Furnace Save Customer Information Estimate number Date October …" at bounding box center [854, 260] width 1328 height 159
type input "Order758479"
click at [999, 231] on input "Estimate number" at bounding box center [964, 225] width 197 height 27
paste input "057973"
type input "057973"
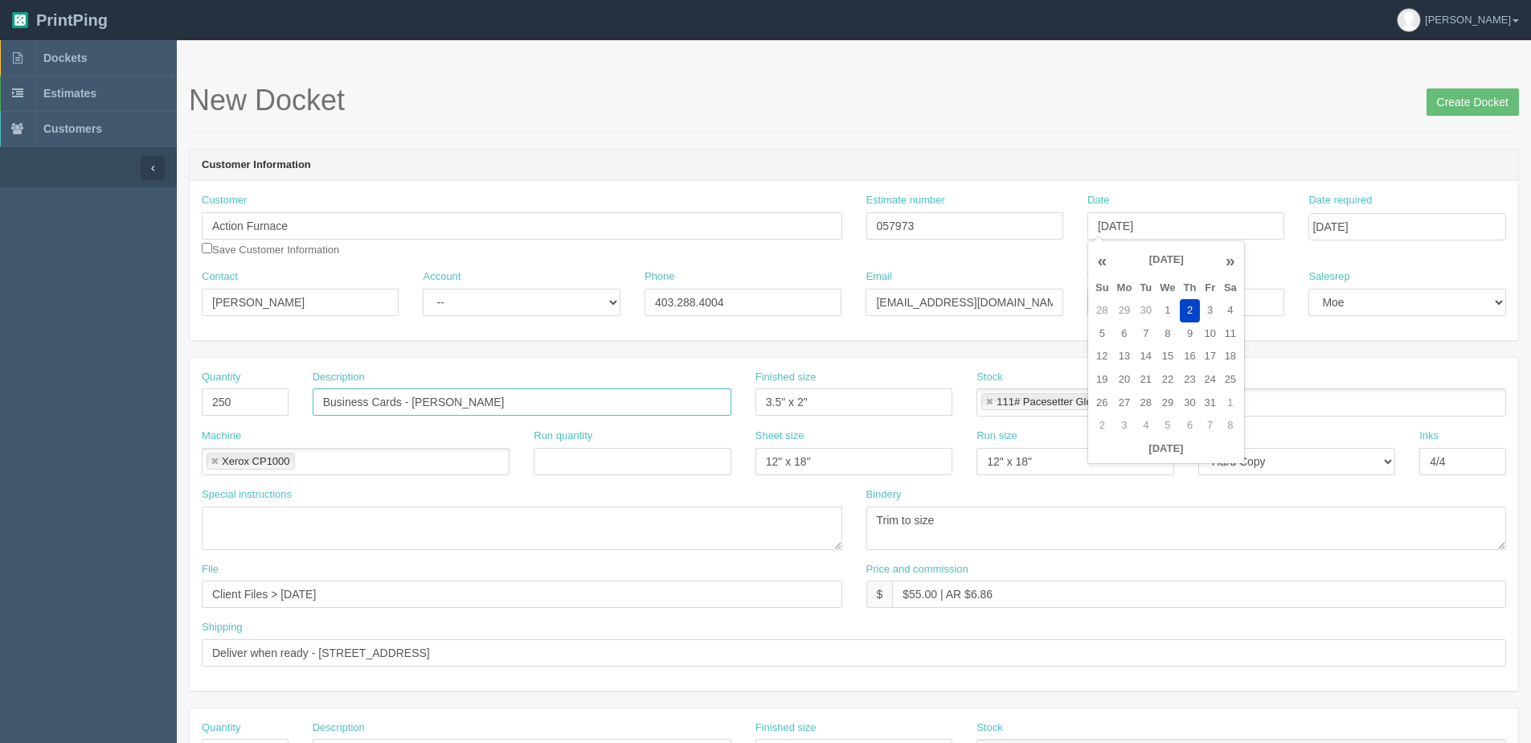
type input "October 2, 2025"
click at [465, 407] on input "Business Cards - Ryan Perchak" at bounding box center [522, 401] width 419 height 27
drag, startPoint x: 416, startPoint y: 399, endPoint x: 905, endPoint y: 342, distance: 491.9
type input "Business Cards - [PERSON_NAME]"
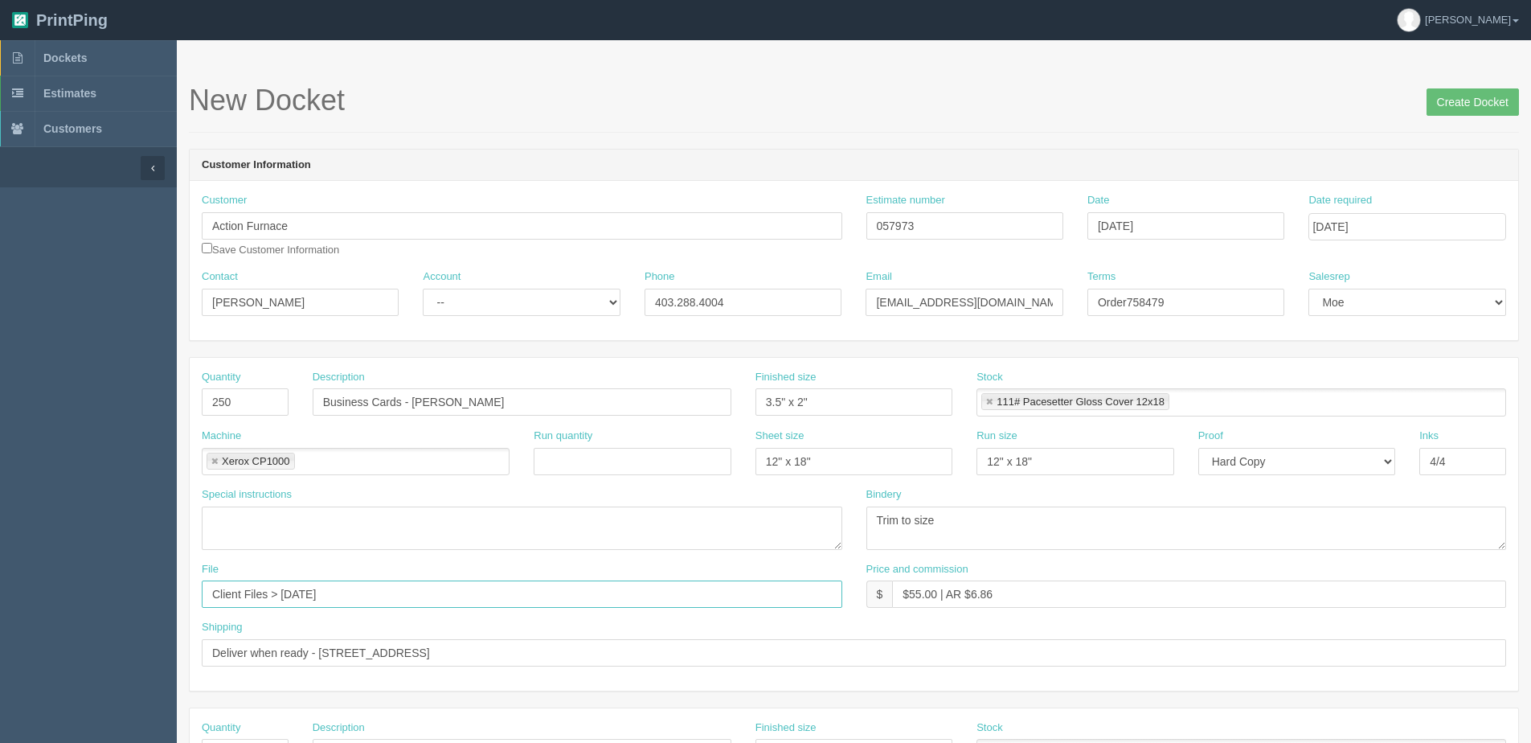
drag, startPoint x: 284, startPoint y: 593, endPoint x: 983, endPoint y: 446, distance: 713.7
click at [894, 472] on div "Quantity 250 Description Business Cards - Chad Souza Finished size 3.5" x 2" St…" at bounding box center [854, 524] width 1328 height 333
click at [360, 596] on input "Client Files > October 2024" at bounding box center [522, 593] width 641 height 27
type input "Client Files > October 2025"
click at [1124, 305] on input "Order758479" at bounding box center [1185, 302] width 197 height 27
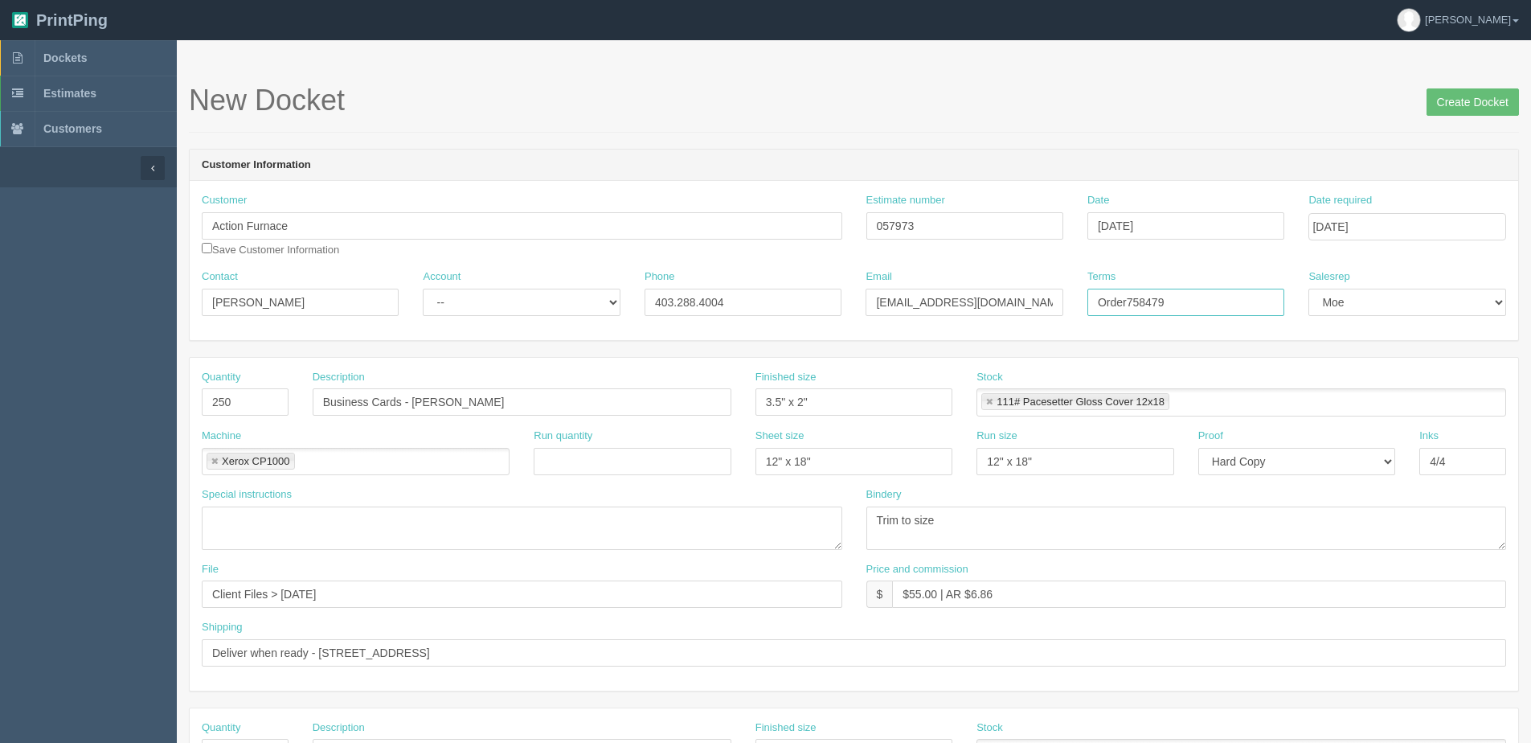
click at [1131, 301] on input "Order758479" at bounding box center [1185, 302] width 197 height 27
click at [1130, 301] on input "Order758479" at bounding box center [1185, 302] width 197 height 27
type input "Order 758479"
click at [1457, 96] on input "Create Docket" at bounding box center [1473, 101] width 92 height 27
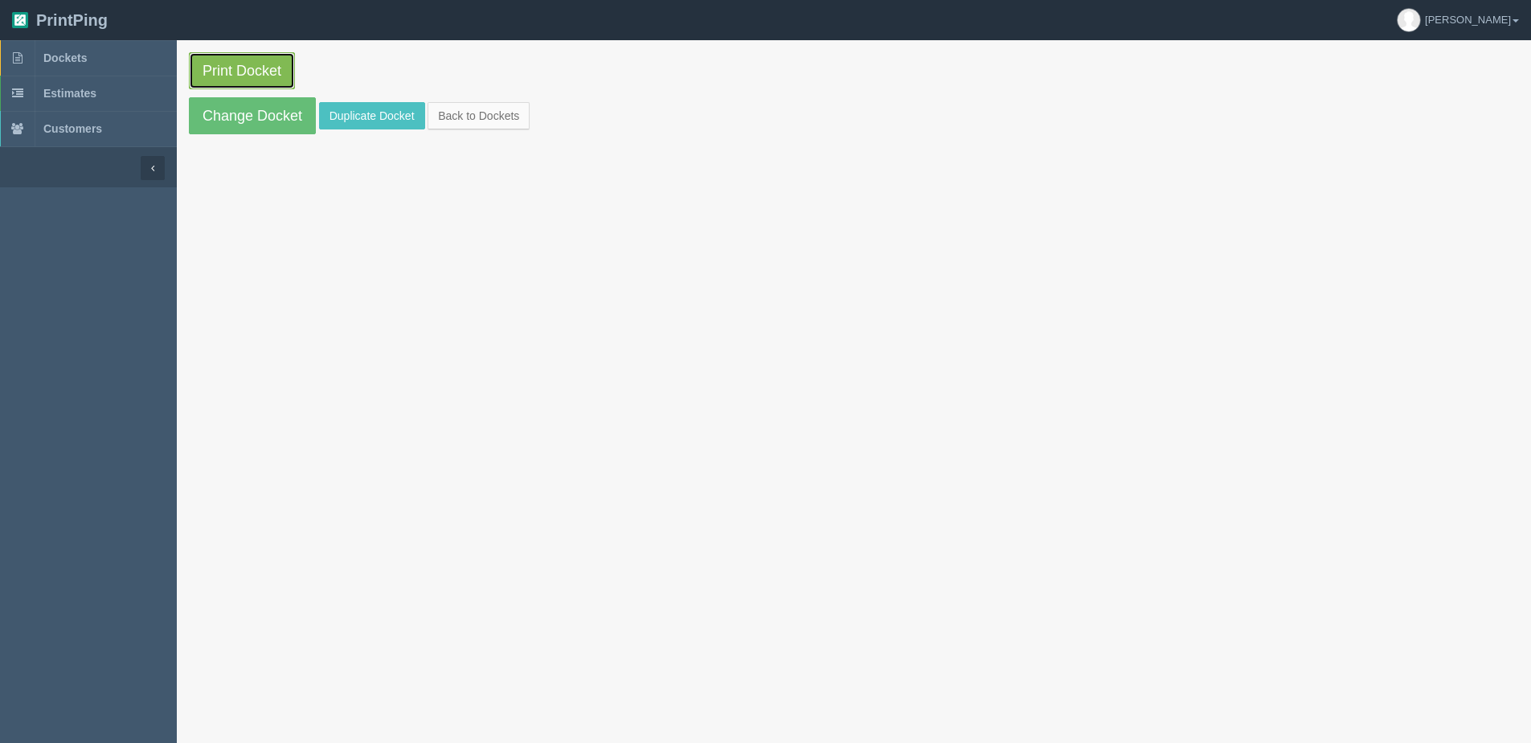
click at [225, 69] on link "Print Docket" at bounding box center [242, 70] width 106 height 37
click at [481, 111] on link "Back to Dockets" at bounding box center [479, 115] width 102 height 27
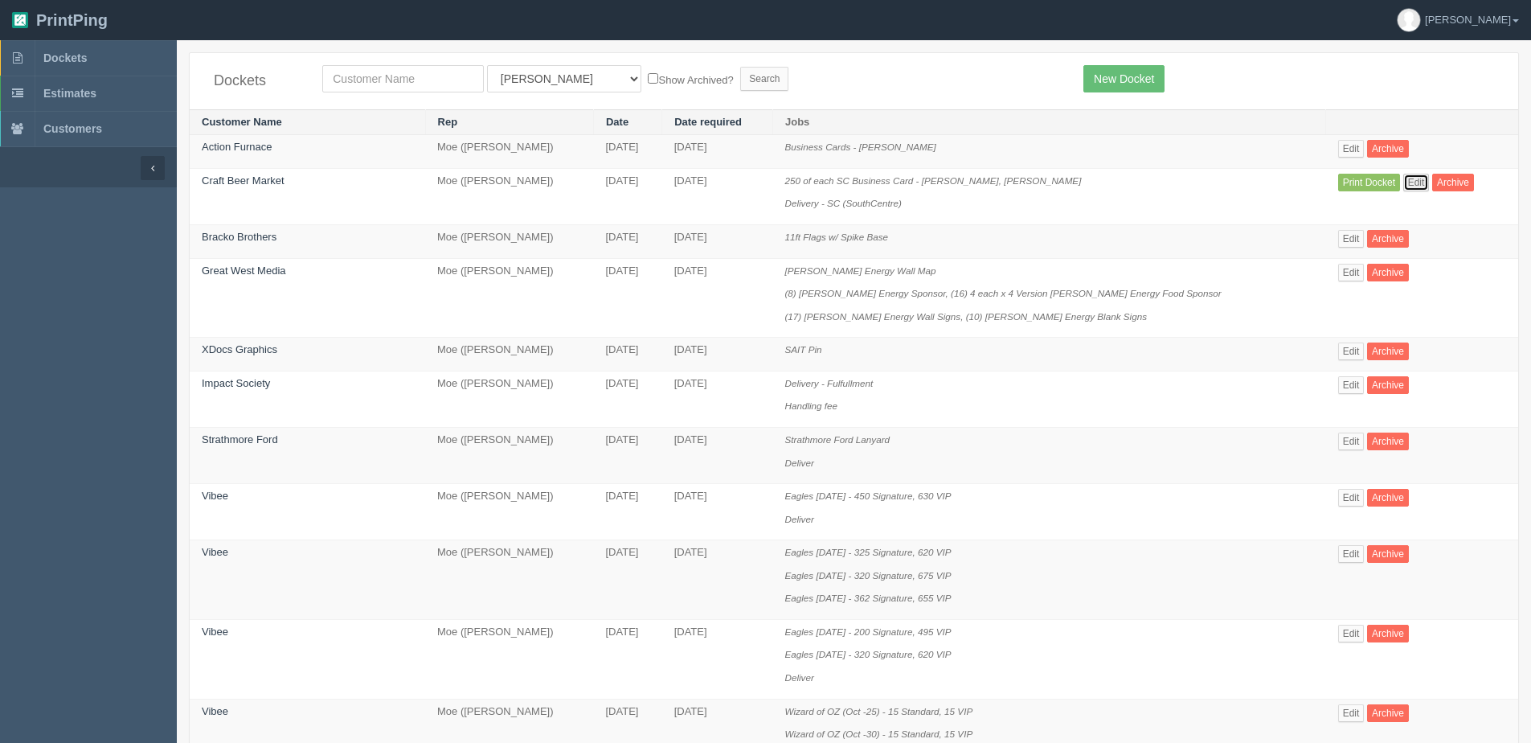
click at [1403, 178] on link "Edit" at bounding box center [1416, 183] width 27 height 18
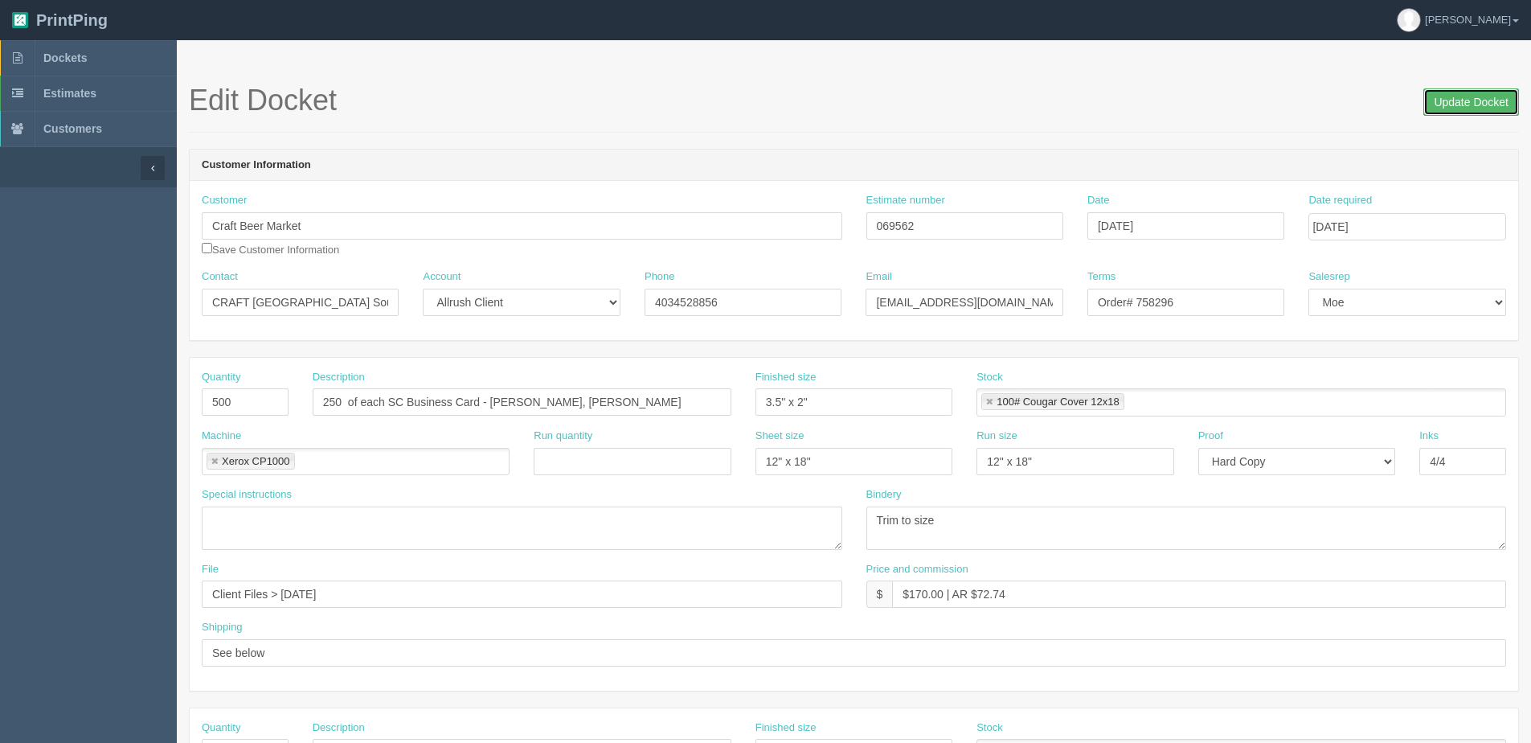
click at [1463, 108] on input "Update Docket" at bounding box center [1471, 101] width 96 height 27
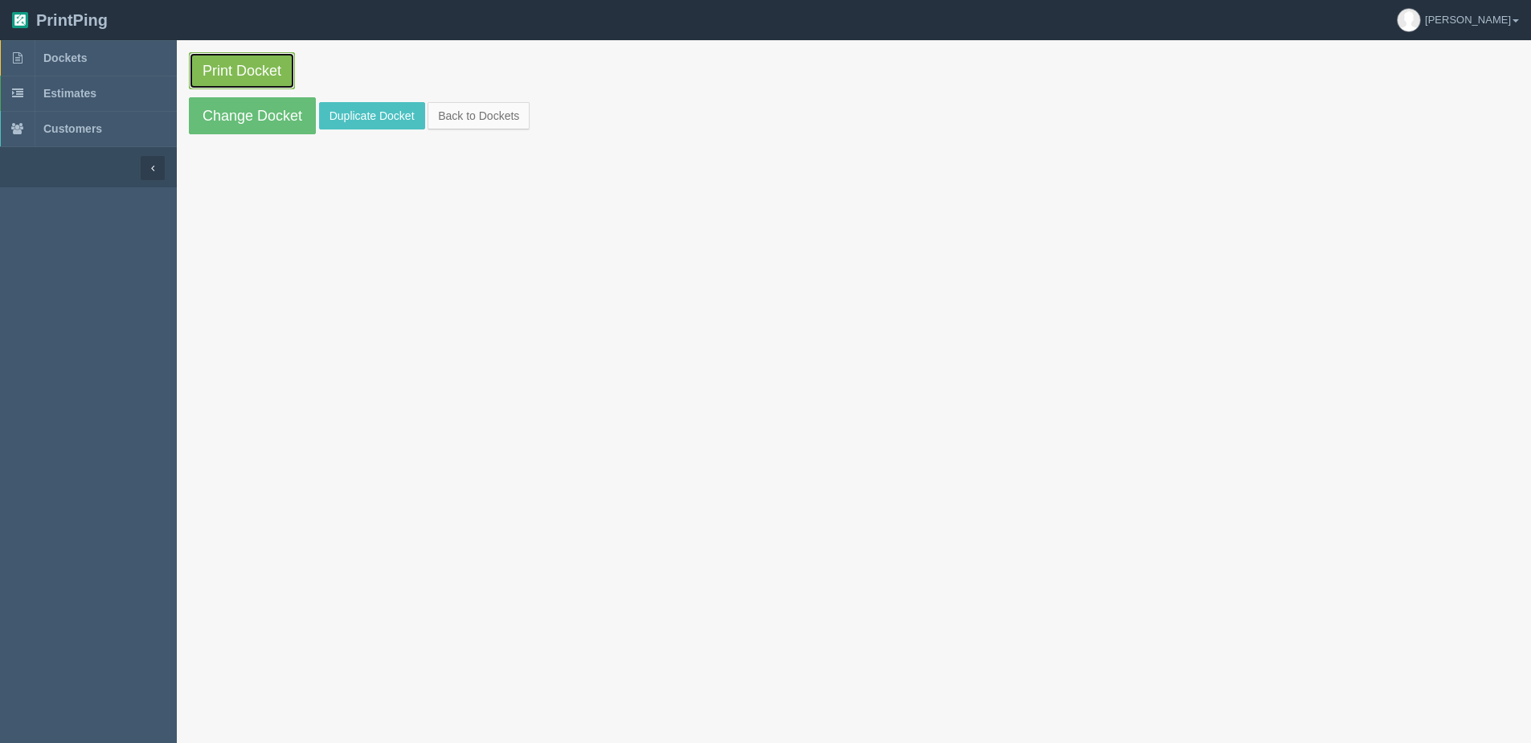
click at [203, 76] on link "Print Docket" at bounding box center [242, 70] width 106 height 37
click at [461, 117] on link "Back to Dockets" at bounding box center [479, 115] width 102 height 27
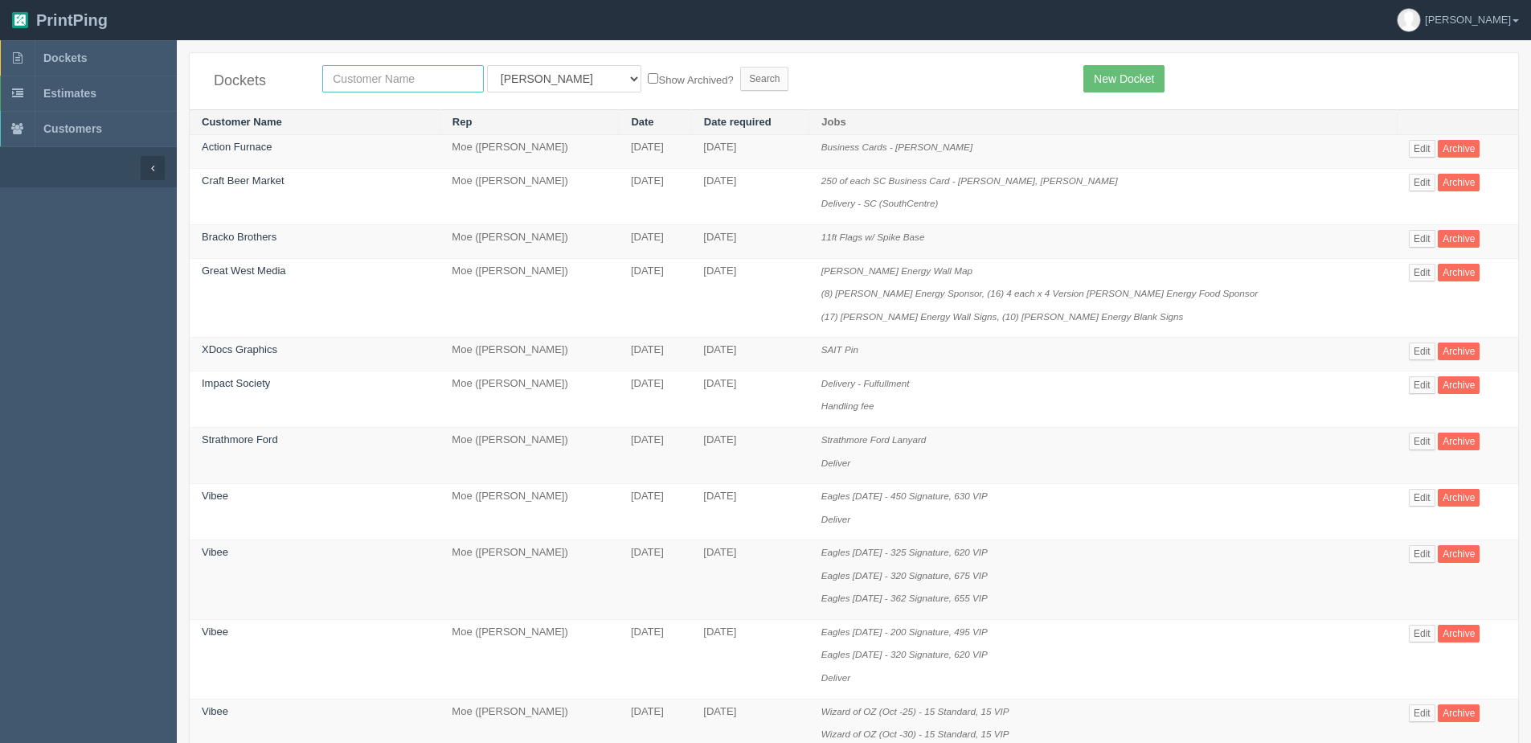
click at [468, 65] on input "text" at bounding box center [403, 78] width 162 height 27
type input "experience"
click at [740, 67] on input "Search" at bounding box center [764, 79] width 48 height 24
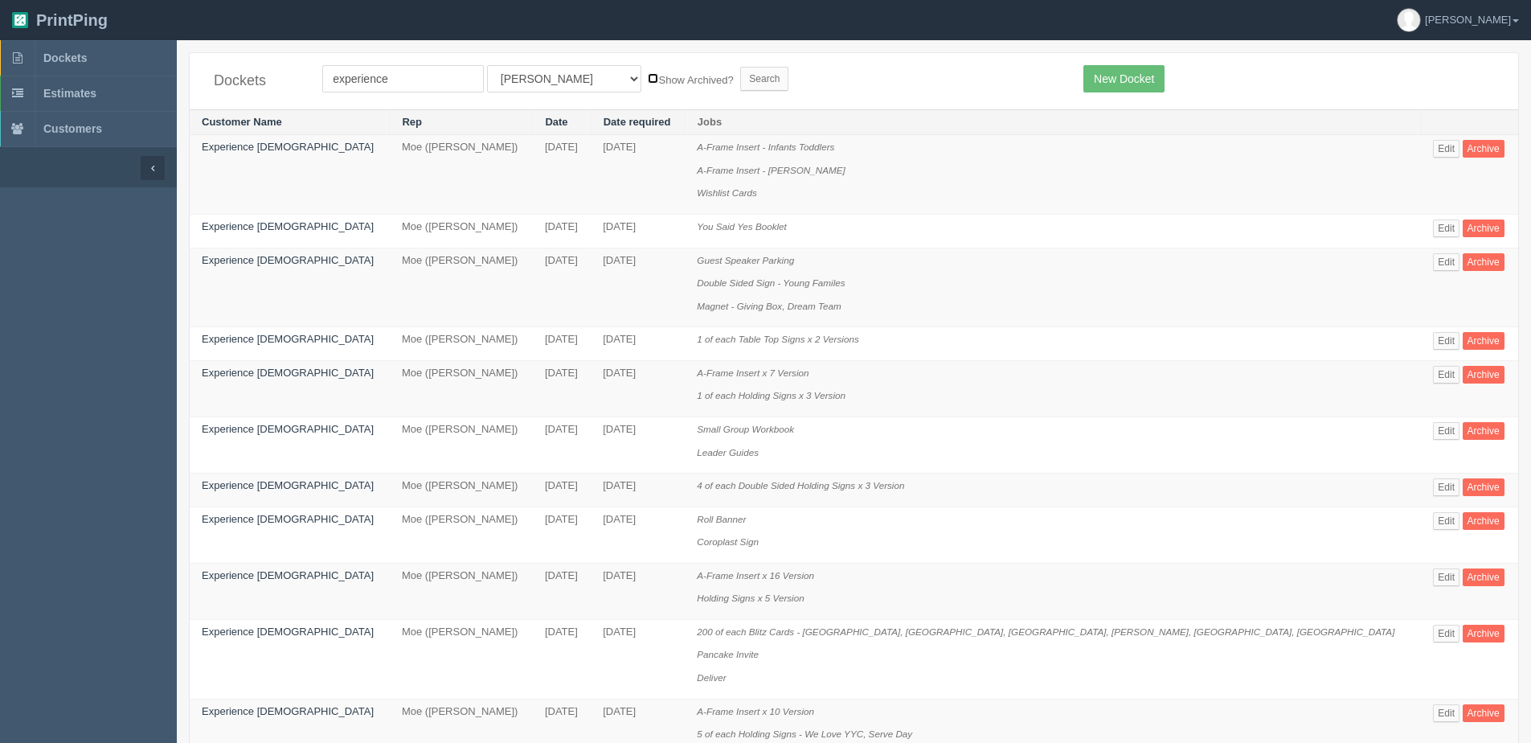
click at [648, 78] on input "Show Archived?" at bounding box center [653, 78] width 10 height 10
checkbox input "true"
click at [530, 92] on select "All Users Ali Ali Test 1 Aly Amy Ankit Arif Brandon Dan France Greg Jim Mark Ma…" at bounding box center [564, 78] width 154 height 27
select select "1"
click at [487, 65] on select "All Users Ali Ali Test 1 Aly Amy Ankit Arif Brandon Dan France Greg Jim Mark Ma…" at bounding box center [564, 78] width 154 height 27
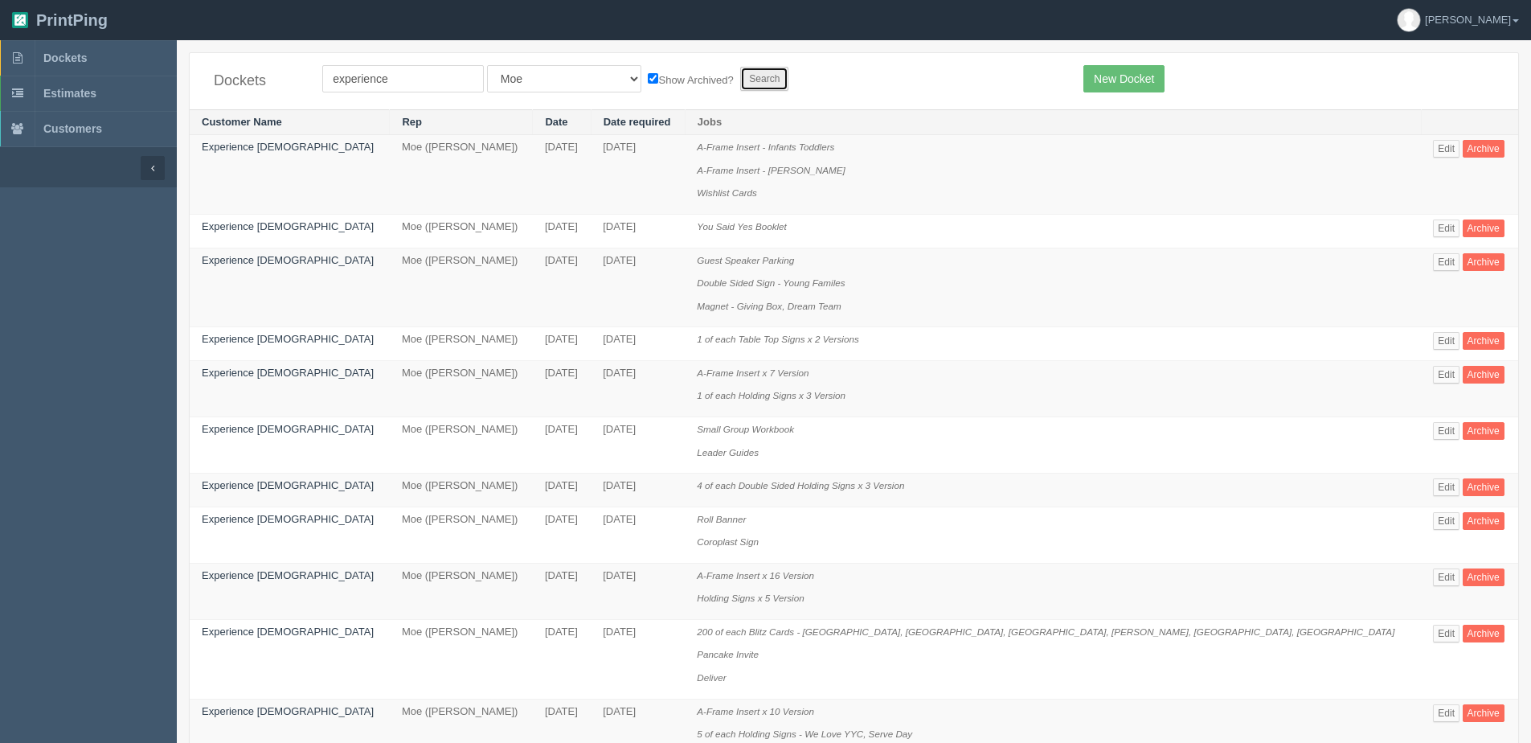
click at [740, 80] on input "Search" at bounding box center [764, 79] width 48 height 24
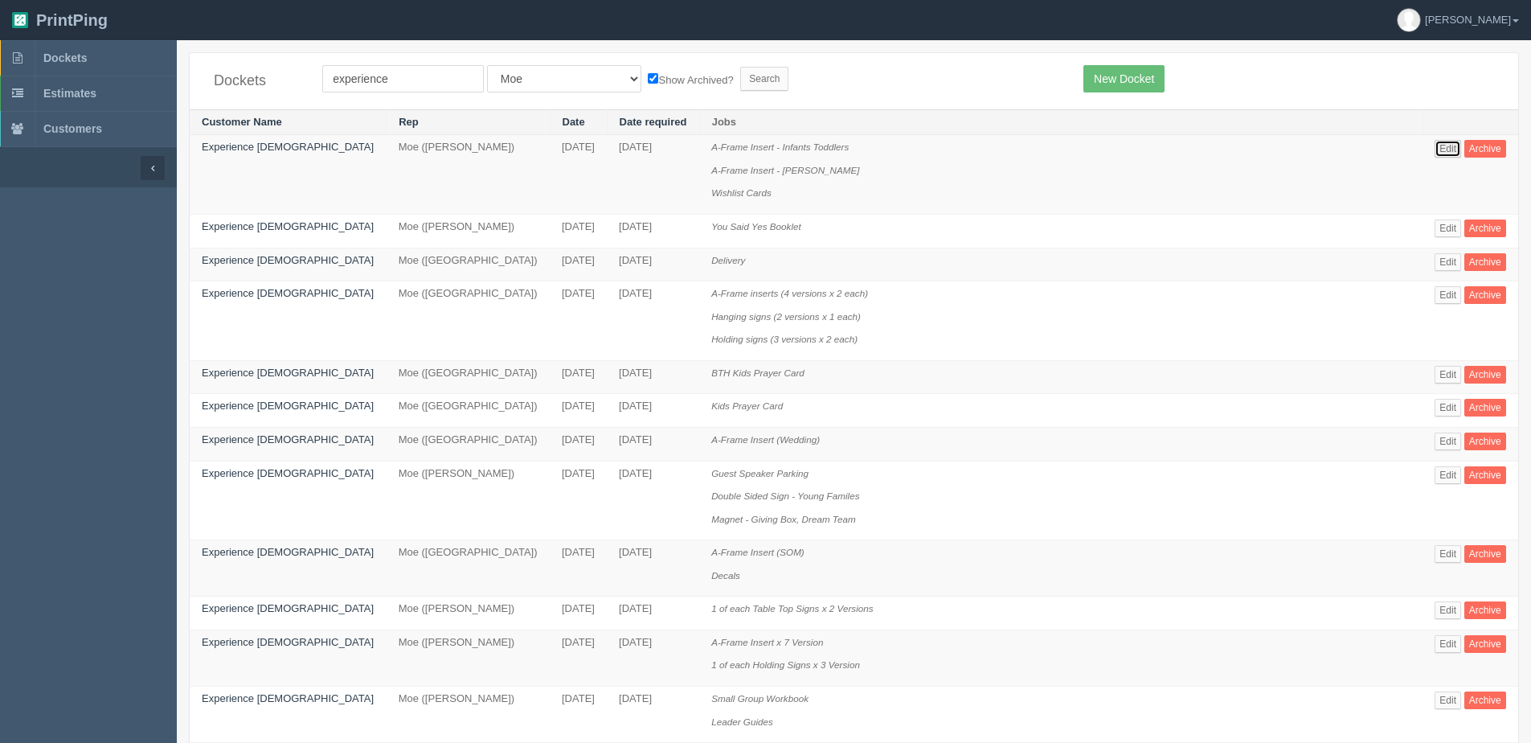
click at [1435, 151] on link "Edit" at bounding box center [1448, 149] width 27 height 18
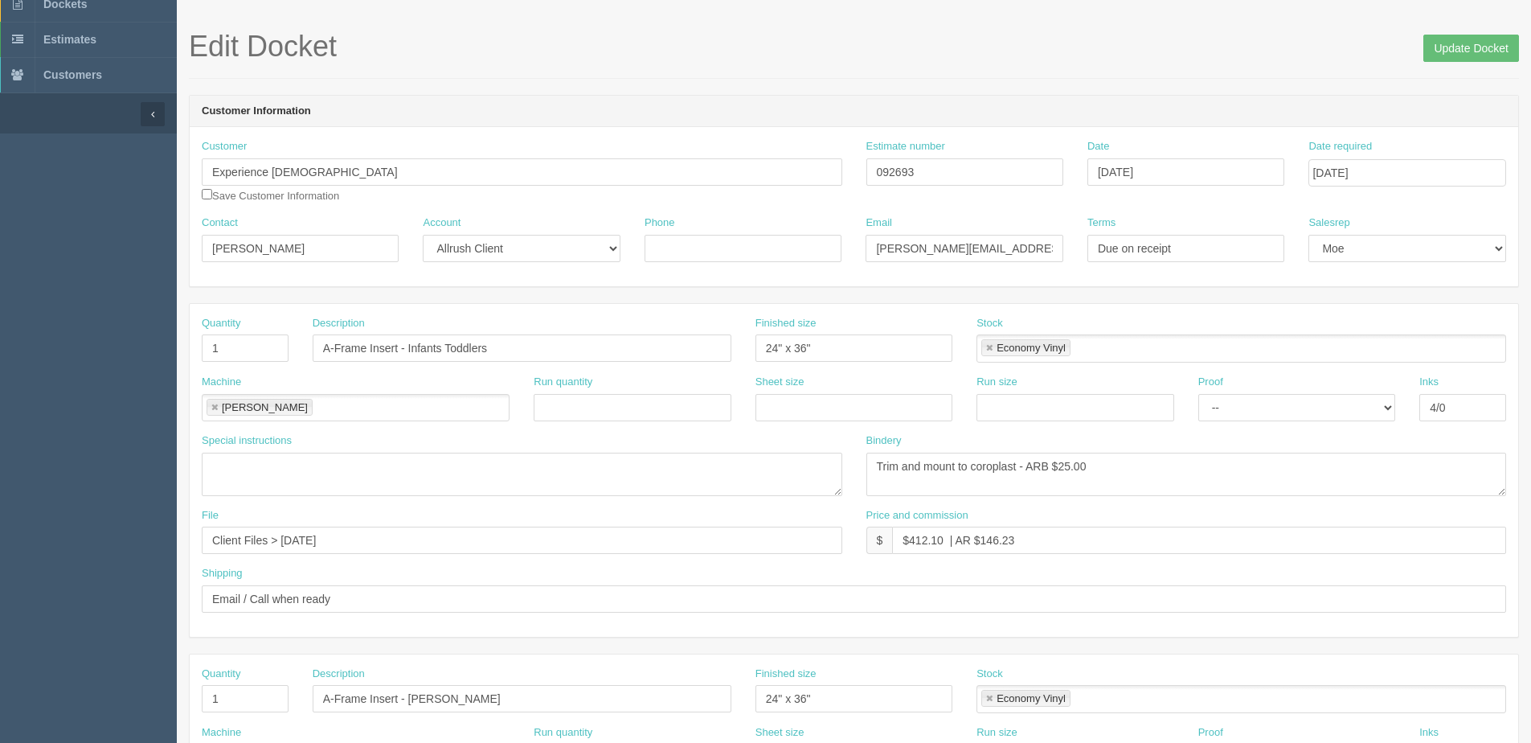
scroll to position [80, 0]
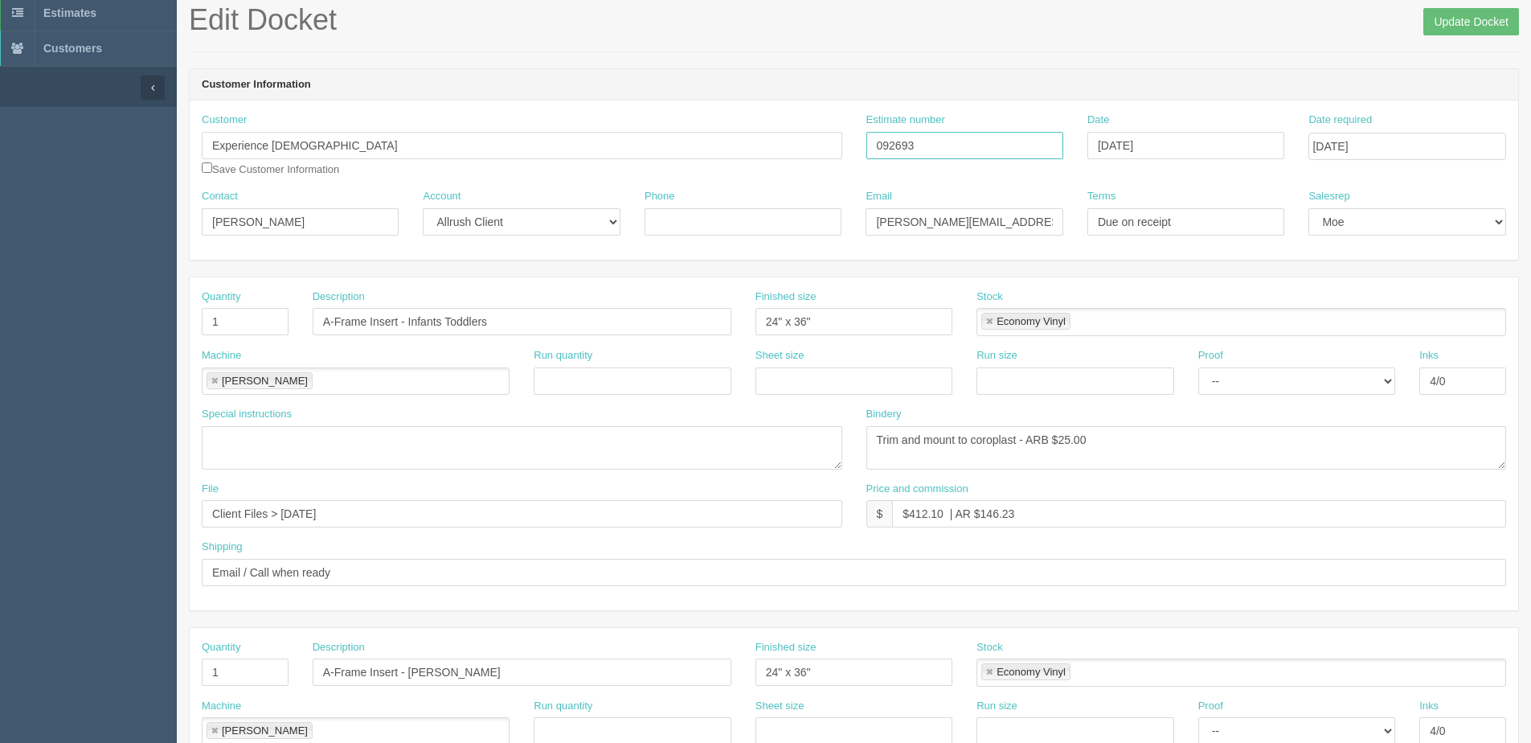
drag, startPoint x: 930, startPoint y: 145, endPoint x: 657, endPoint y: 184, distance: 276.0
click at [657, 184] on div "Customer Experience [DEMOGRAPHIC_DATA] Save Customer Information Estimate numbe…" at bounding box center [854, 151] width 1328 height 76
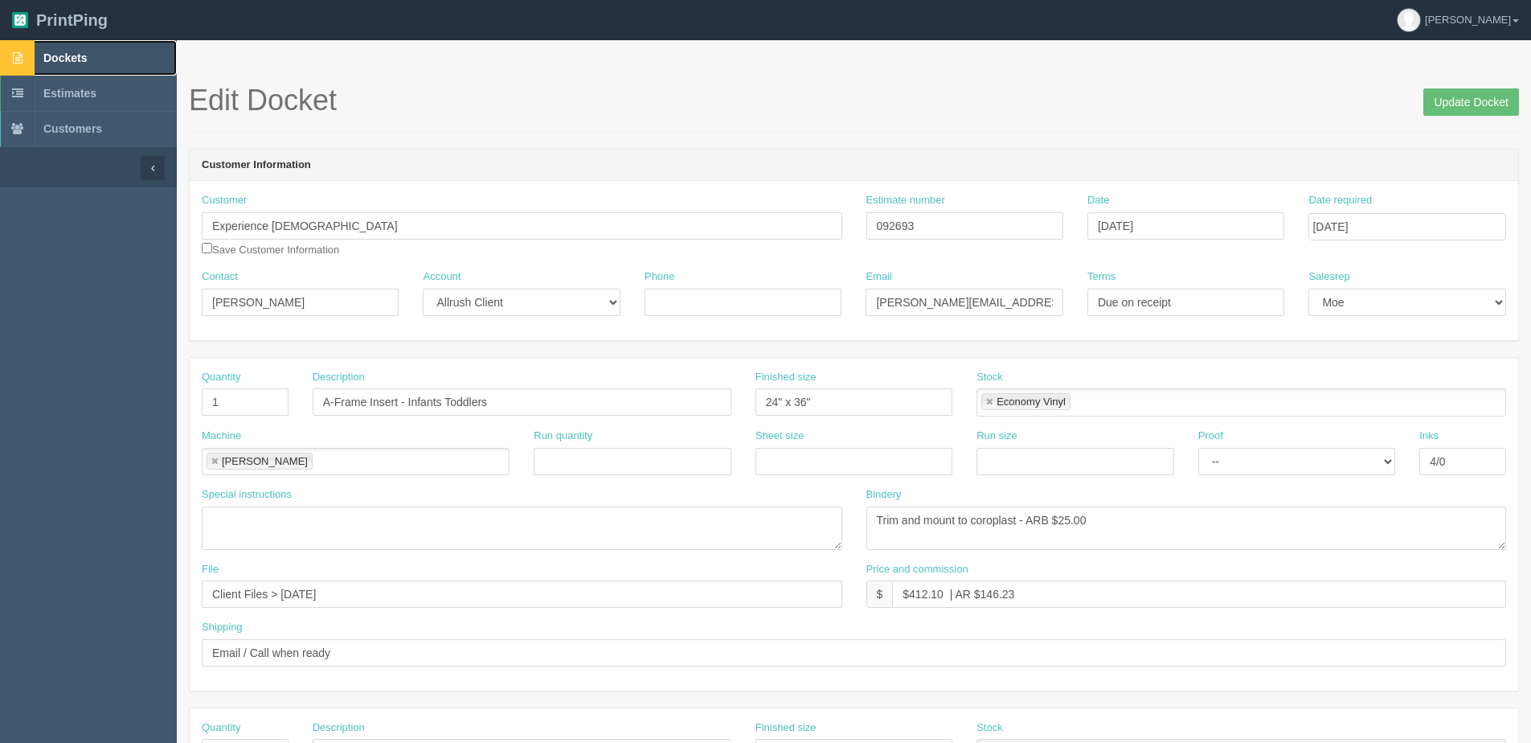
click at [47, 55] on span "Dockets" at bounding box center [64, 57] width 43 height 13
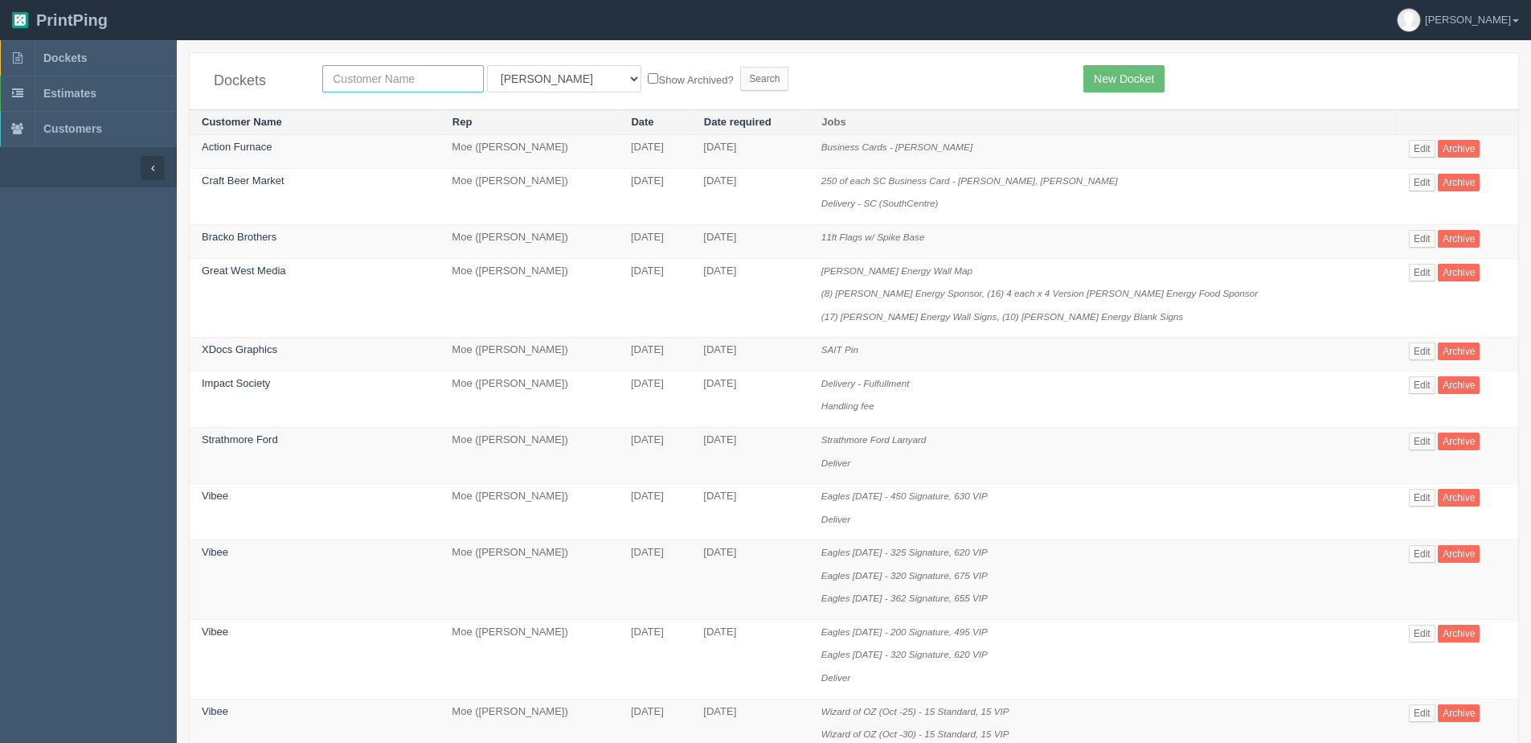
click at [409, 76] on input "text" at bounding box center [403, 78] width 162 height 27
type input "optiko"
click at [740, 67] on input "Search" at bounding box center [764, 79] width 48 height 24
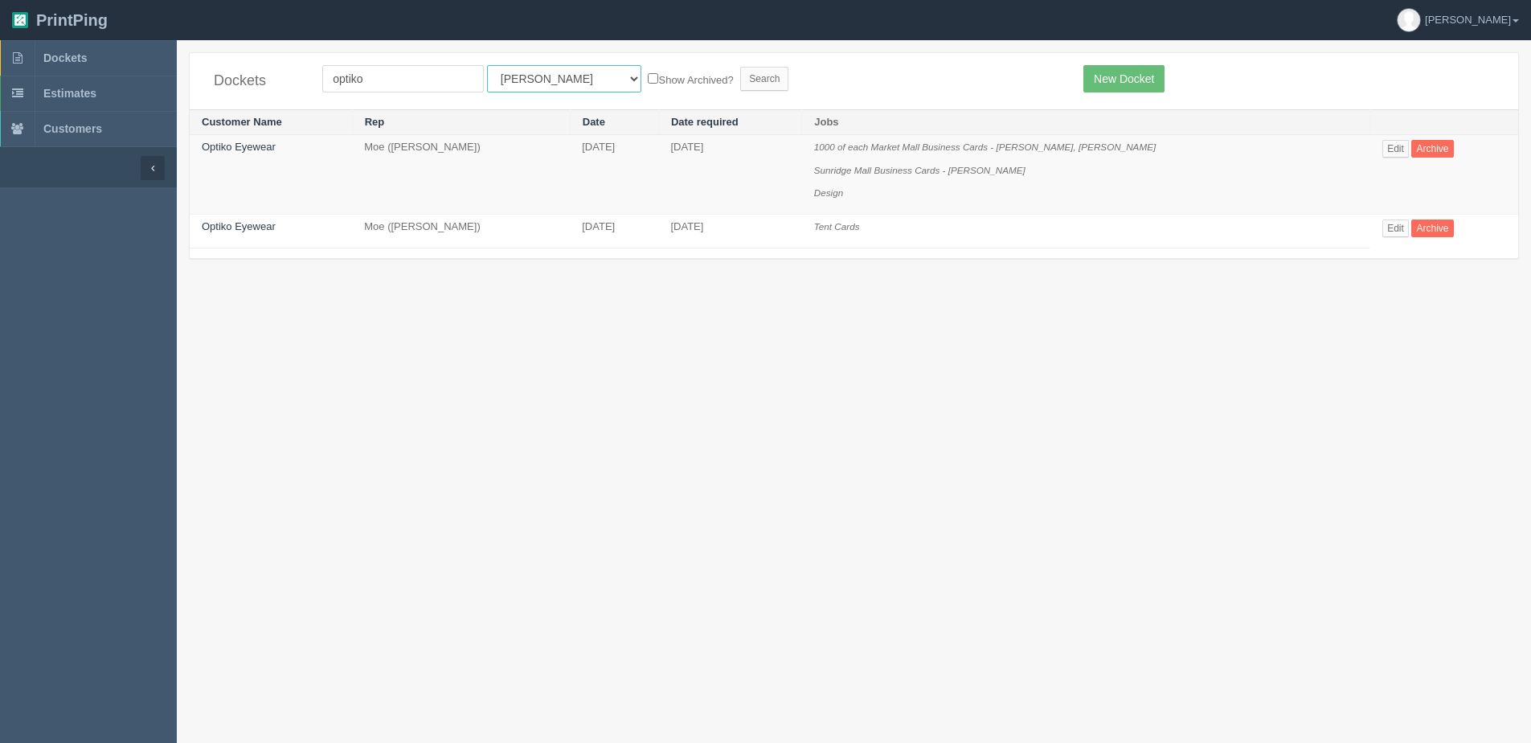
click at [542, 76] on select "All Users [PERSON_NAME] Test 1 [PERSON_NAME] [PERSON_NAME] [PERSON_NAME] France…" at bounding box center [564, 78] width 154 height 27
select select "1"
click at [487, 65] on select "All Users Ali Ali Test 1 Aly Amy Ankit Arif Brandon Dan France Greg Jim Mark Ma…" at bounding box center [564, 78] width 154 height 27
click at [648, 81] on label "Show Archived?" at bounding box center [690, 79] width 85 height 18
click at [648, 81] on input "Show Archived?" at bounding box center [653, 78] width 10 height 10
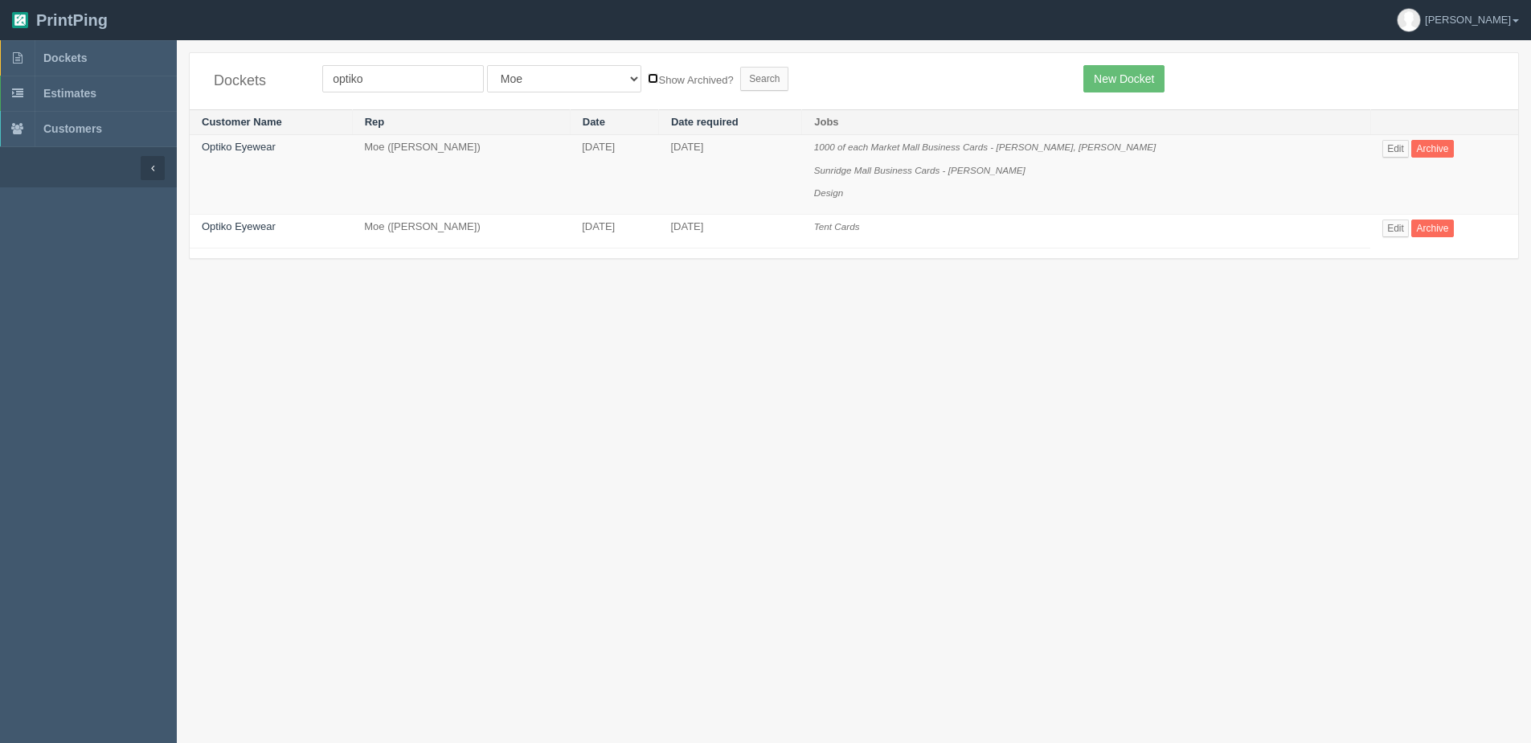
checkbox input "true"
click at [740, 81] on input "Search" at bounding box center [764, 79] width 48 height 24
click at [1399, 220] on link "Edit" at bounding box center [1395, 228] width 27 height 18
